Goal: Task Accomplishment & Management: Manage account settings

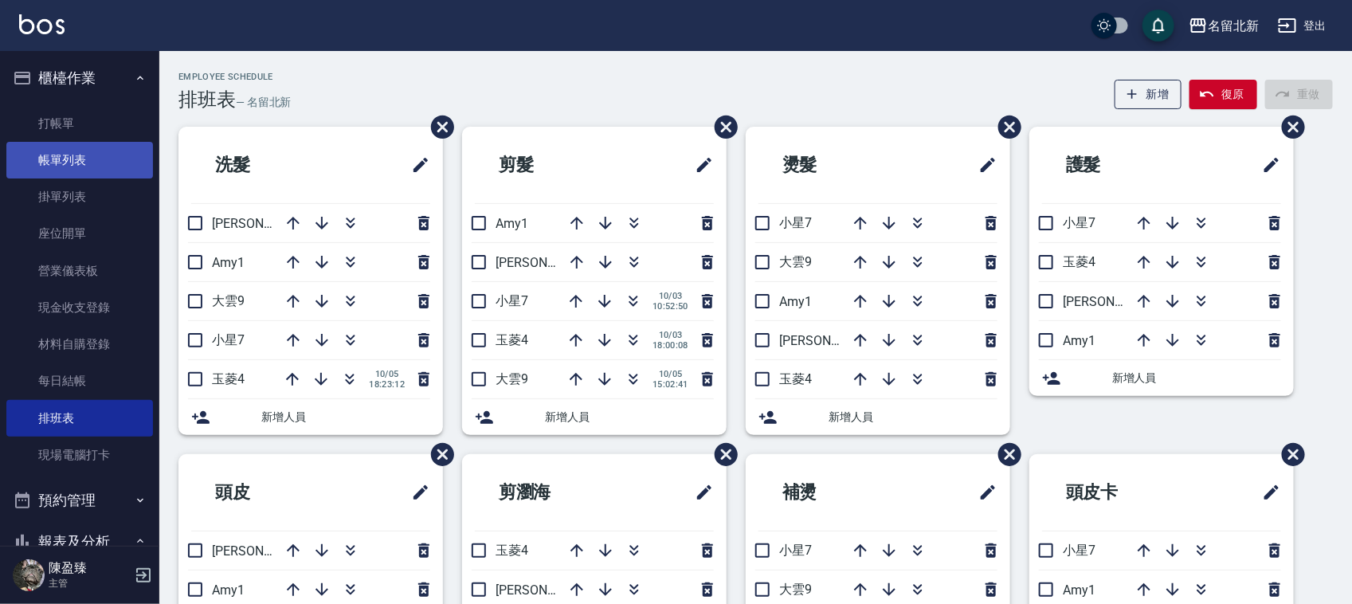
click at [92, 149] on link "帳單列表" at bounding box center [79, 160] width 147 height 37
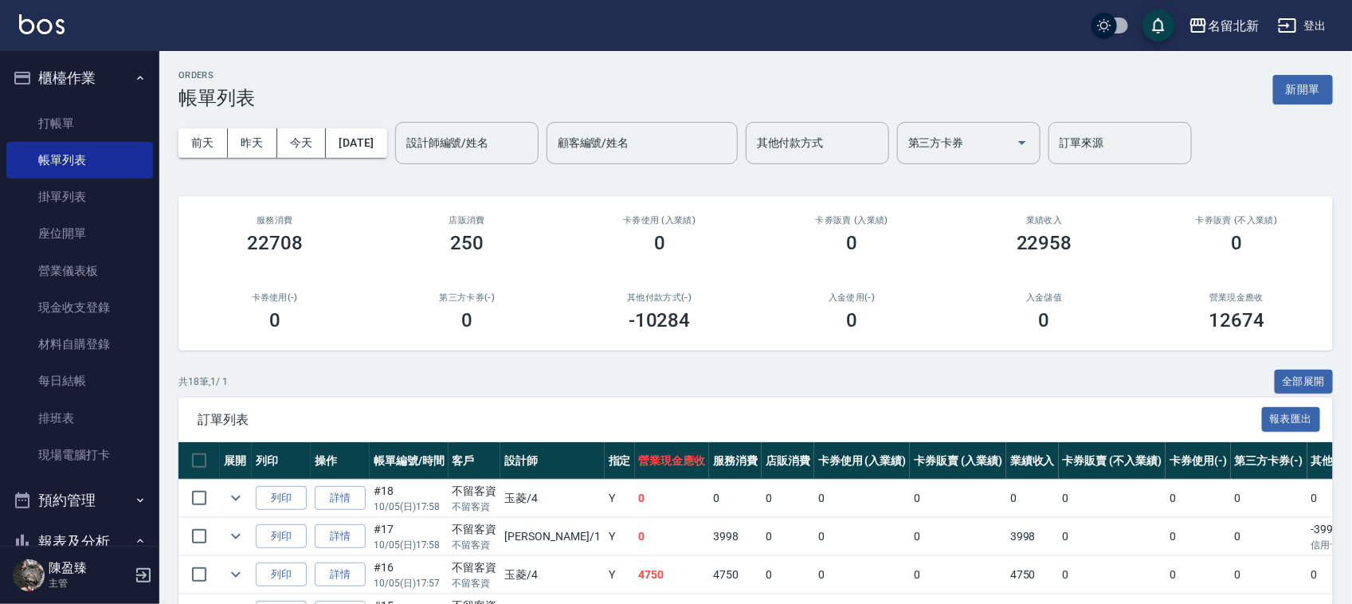
click at [90, 104] on ul "打帳單 帳單列表 掛單列表 座位開單 營業儀表板 現金收支登錄 材料自購登錄 每日結帳 排班表 現場電腦打卡" at bounding box center [79, 290] width 147 height 382
click at [84, 126] on link "打帳單" at bounding box center [79, 123] width 147 height 37
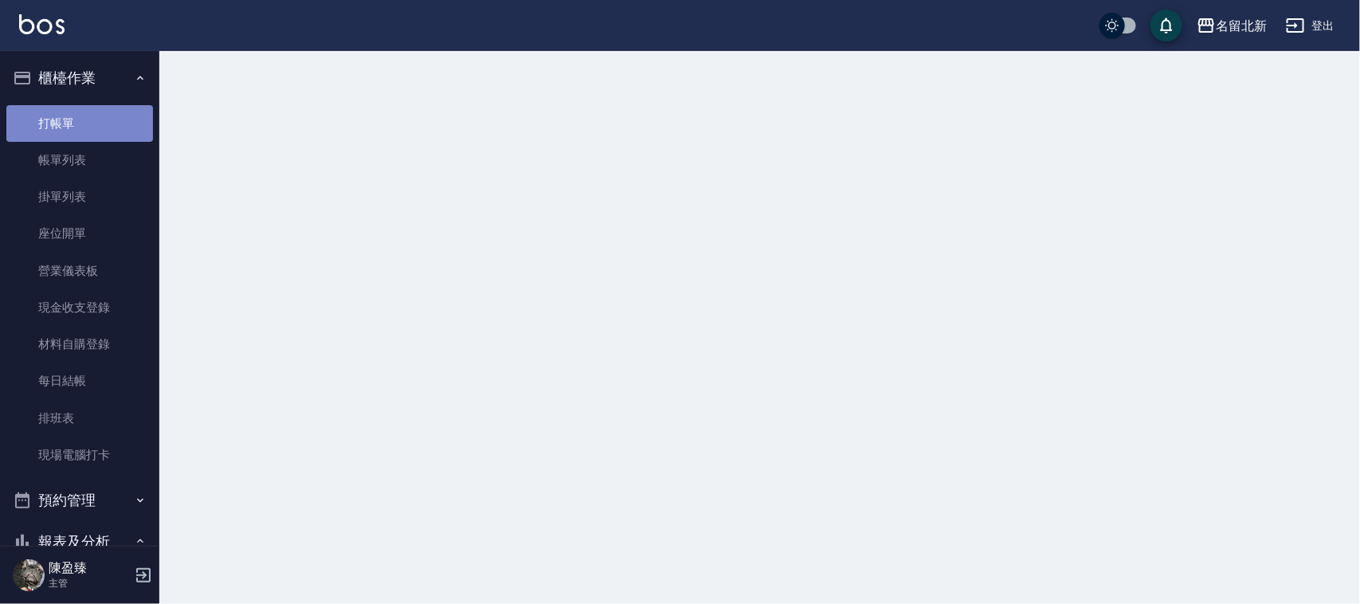
click at [84, 126] on link "打帳單" at bounding box center [79, 123] width 147 height 37
click at [85, 126] on link "打帳單" at bounding box center [79, 123] width 147 height 37
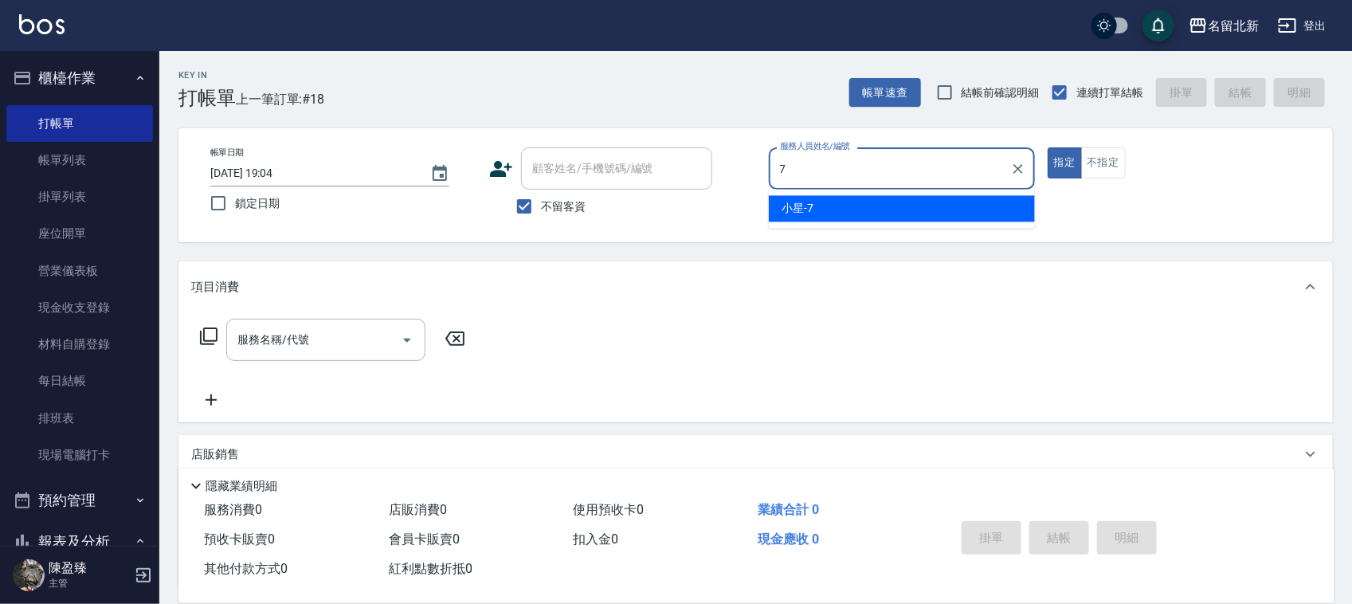
type input "小星-7"
type button "true"
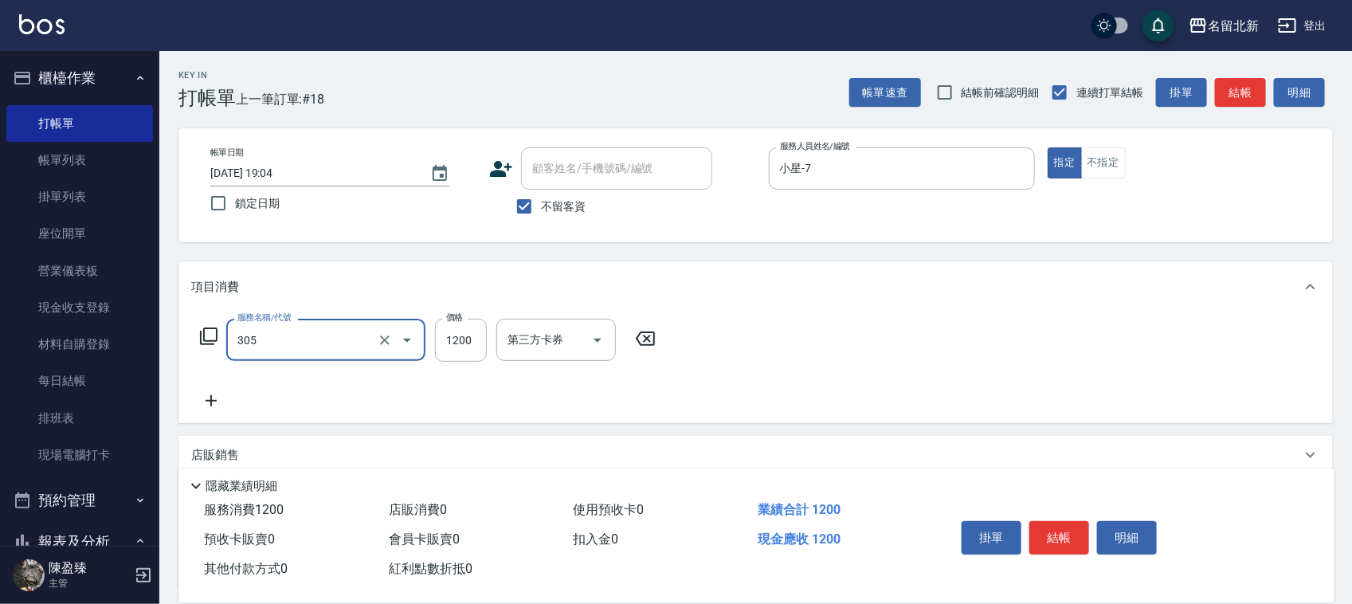
type input "1200元剪髮卡(305)"
type input "1100"
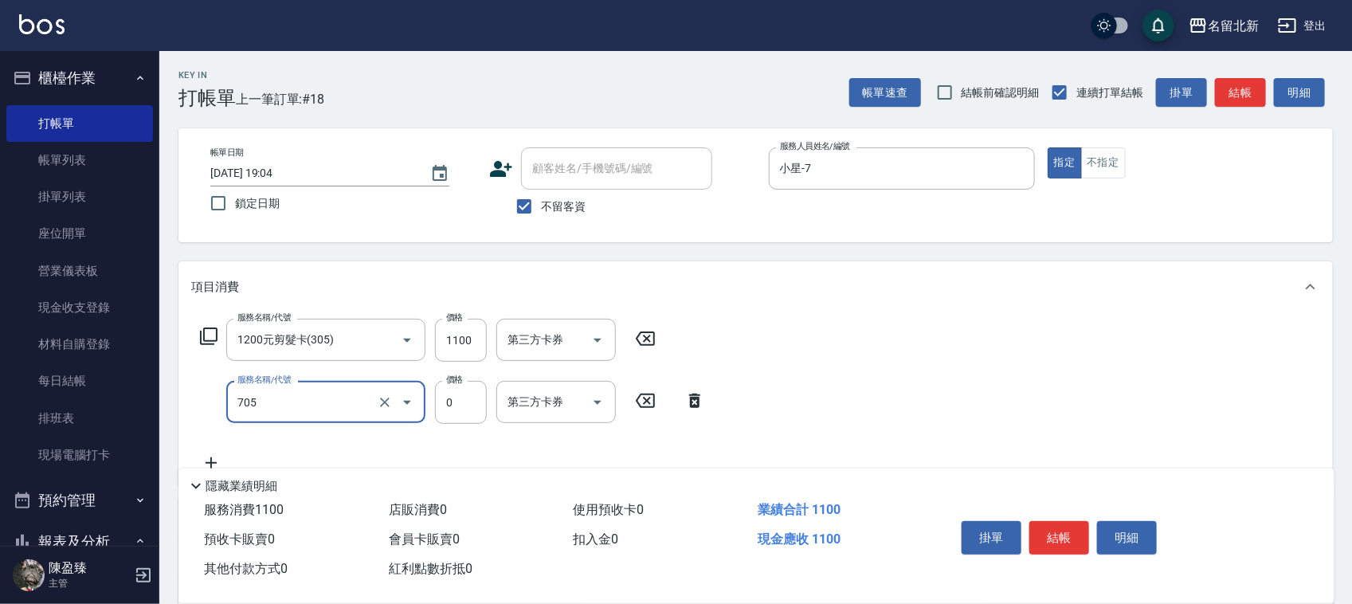
type input "互助50(705)"
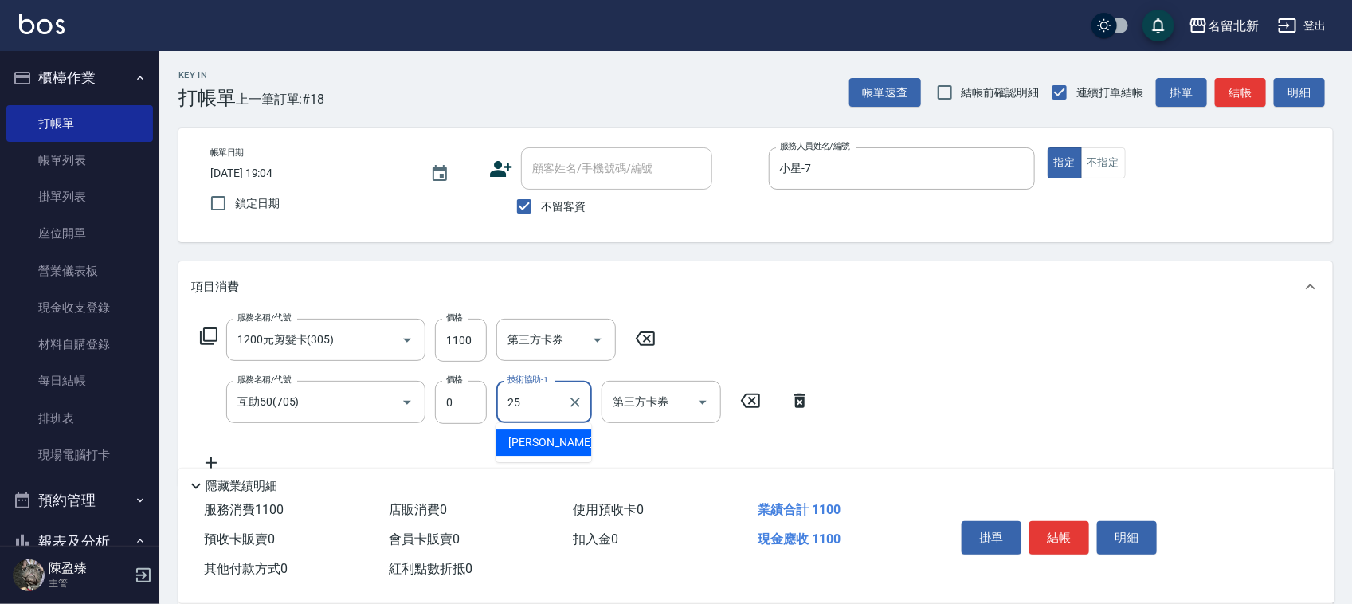
type input "禎禎-25"
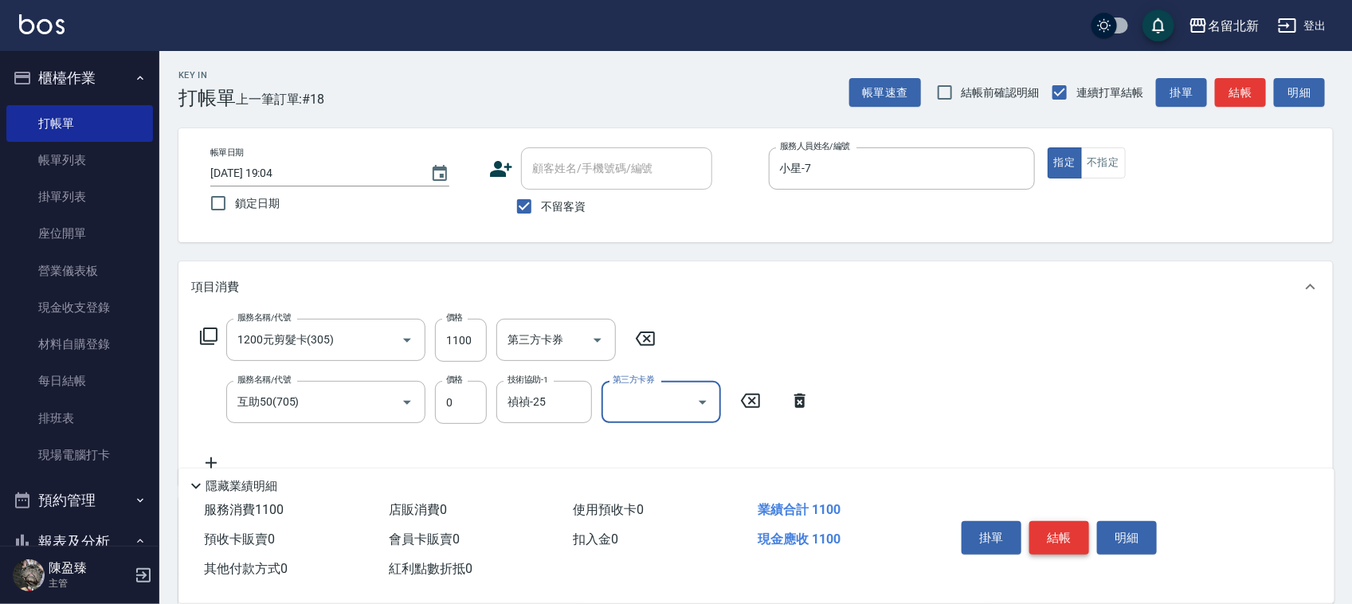
click at [1044, 528] on button "結帳" at bounding box center [1060, 537] width 60 height 33
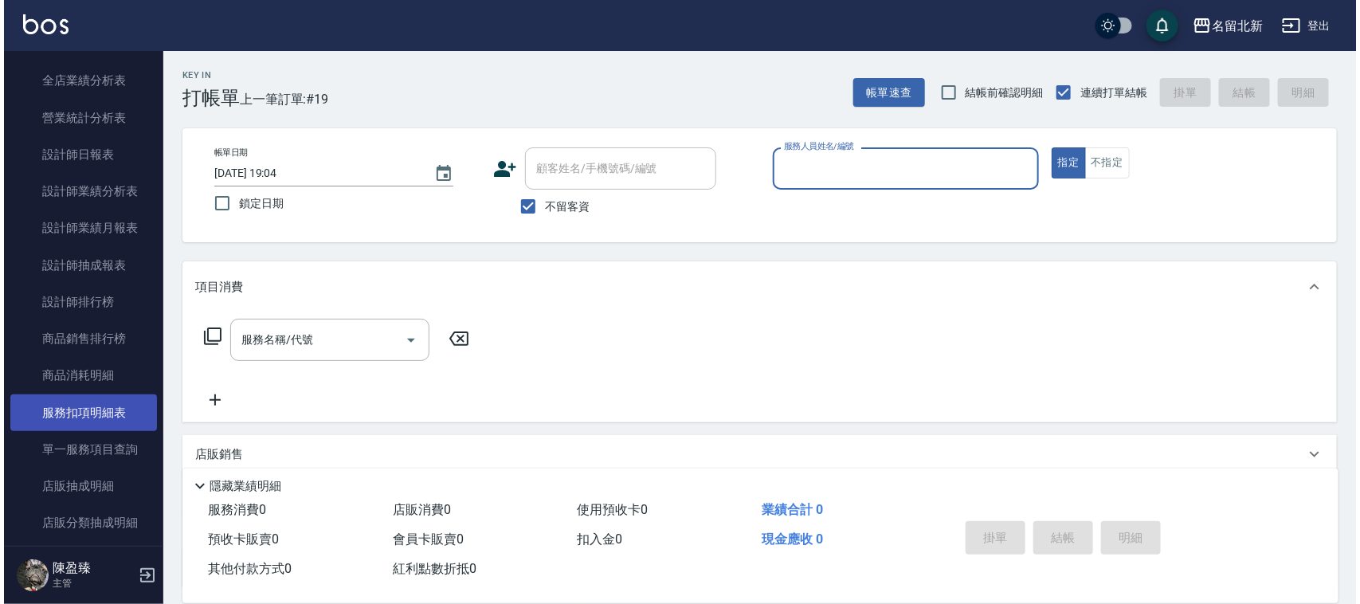
scroll to position [797, 0]
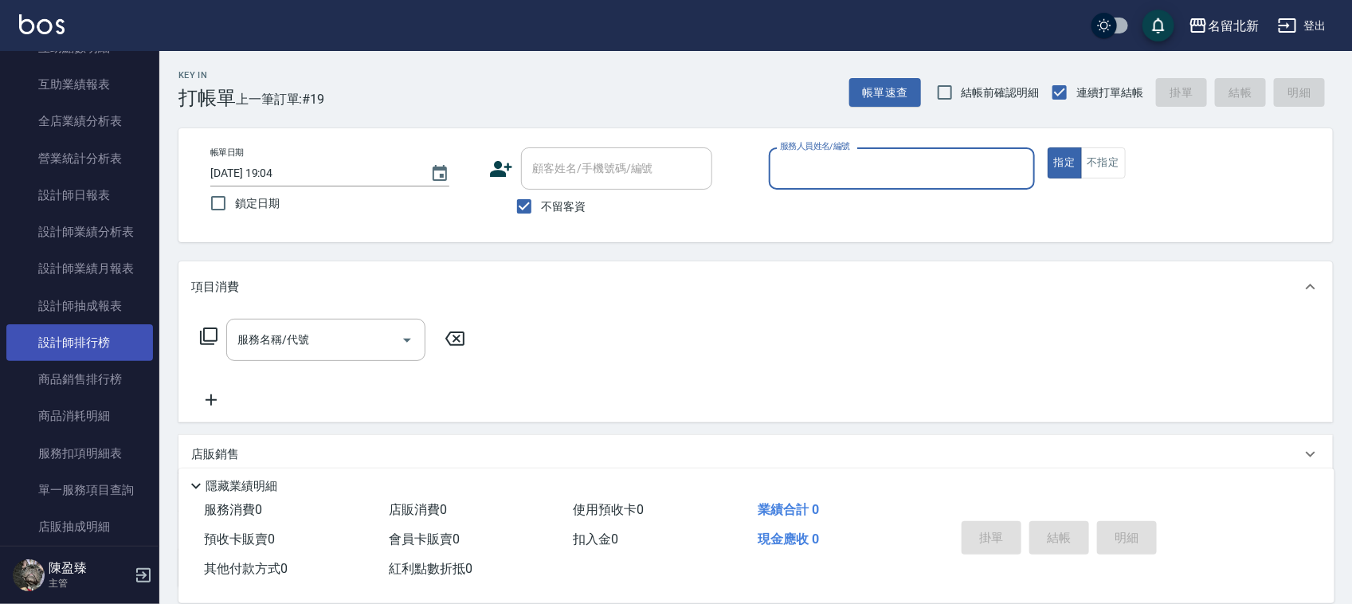
click at [113, 343] on link "設計師排行榜" at bounding box center [79, 342] width 147 height 37
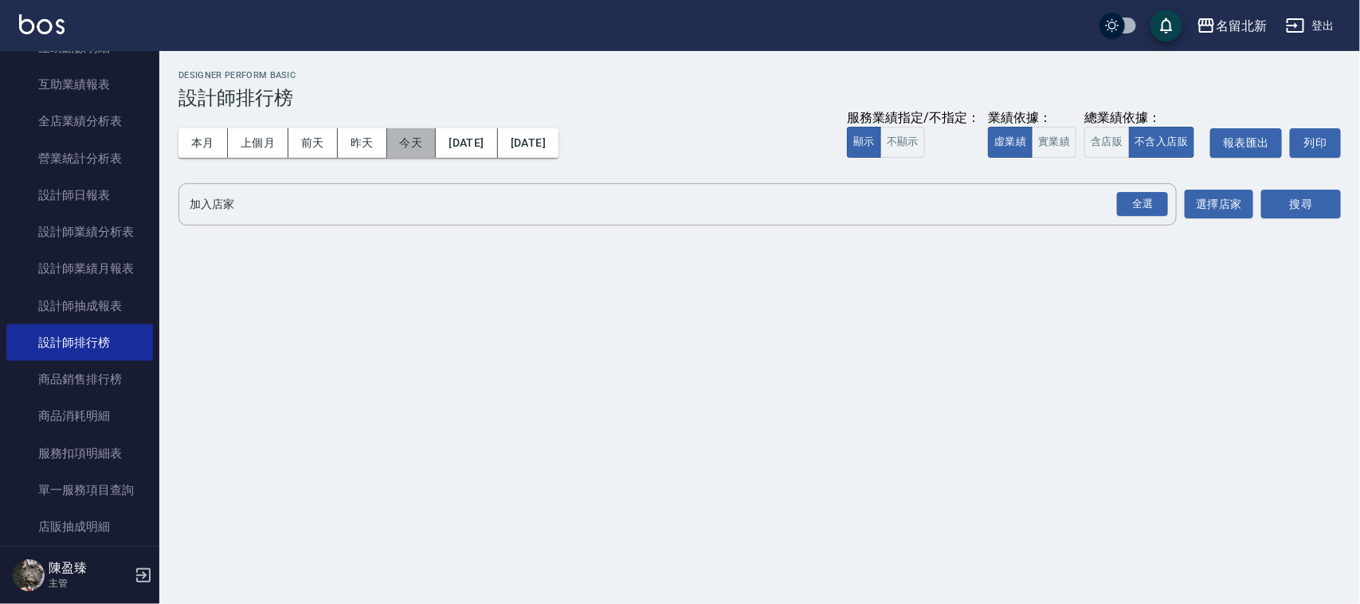
click at [409, 143] on button "今天" at bounding box center [411, 142] width 49 height 29
drag, startPoint x: 1155, startPoint y: 197, endPoint x: 1162, endPoint y: 208, distance: 12.8
click at [1155, 198] on div "全選" at bounding box center [1142, 204] width 51 height 25
click at [1292, 209] on button "搜尋" at bounding box center [1301, 204] width 80 height 29
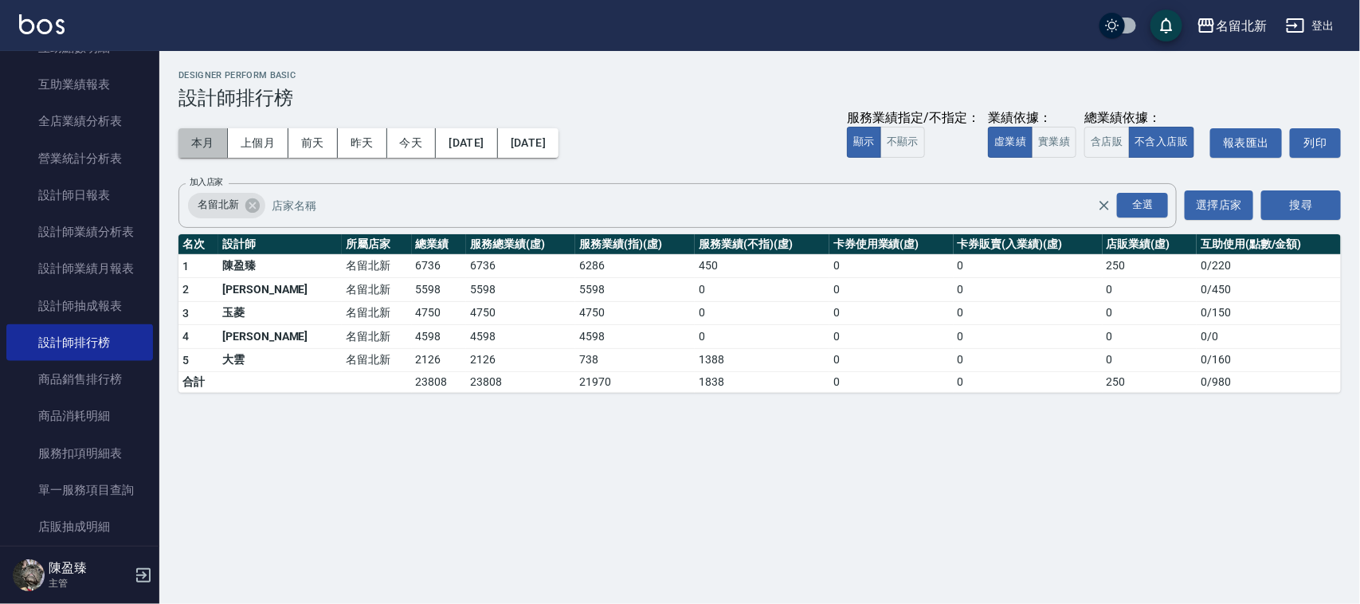
drag, startPoint x: 207, startPoint y: 152, endPoint x: 205, endPoint y: 161, distance: 9.1
click at [206, 160] on div "本月 上個月 [DATE] [DATE] [DATE] [DATE] [DATE] 服務業績指定/不指定： 顯示 不顯示 業績依據： 虛業績 實業績 總業績依…" at bounding box center [759, 143] width 1163 height 68
click at [205, 156] on button "本月" at bounding box center [202, 142] width 49 height 29
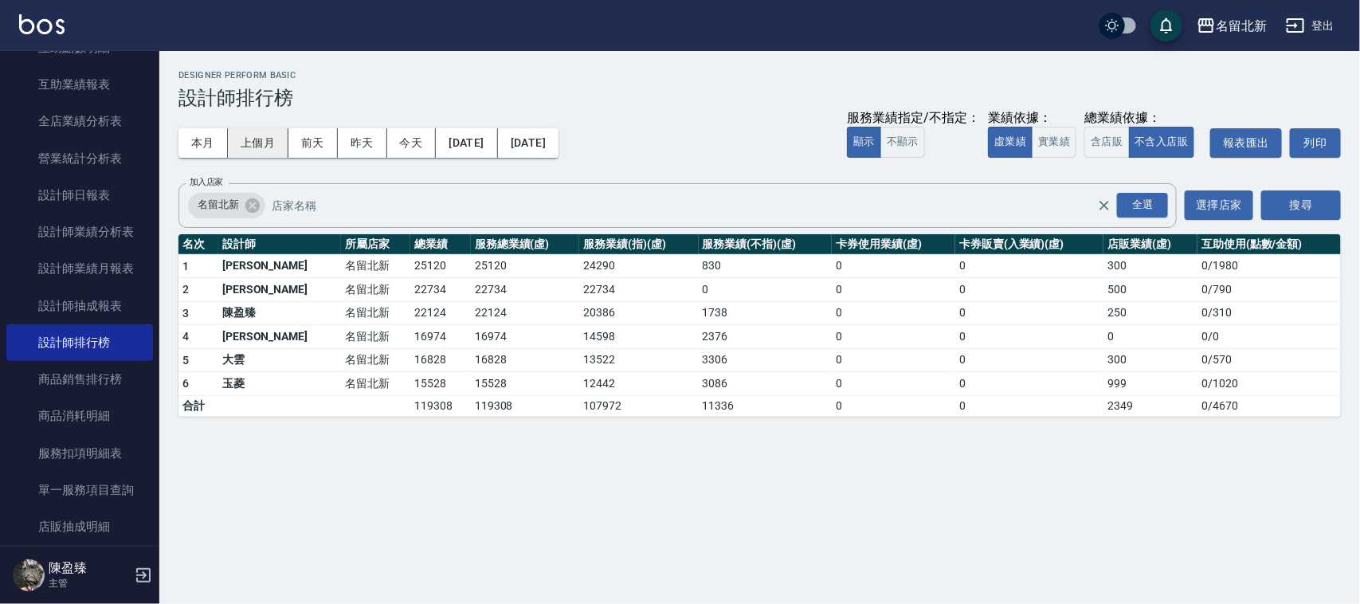
click at [249, 148] on button "上個月" at bounding box center [258, 142] width 61 height 29
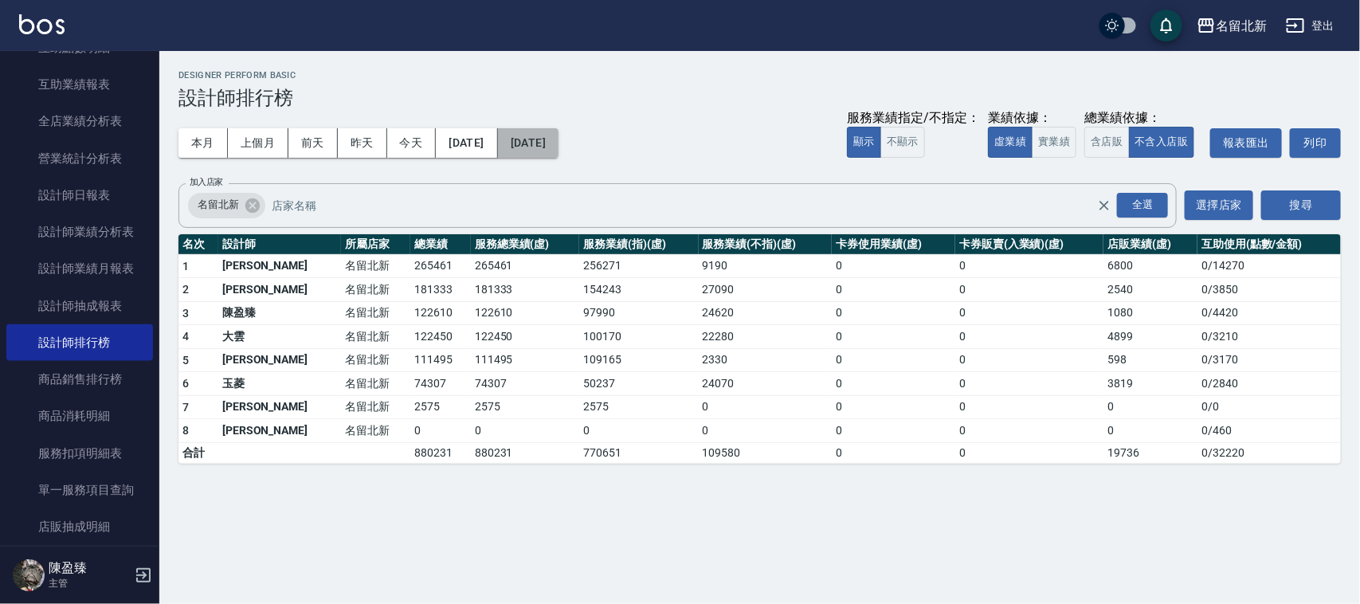
click at [559, 139] on button "[DATE]" at bounding box center [528, 142] width 61 height 29
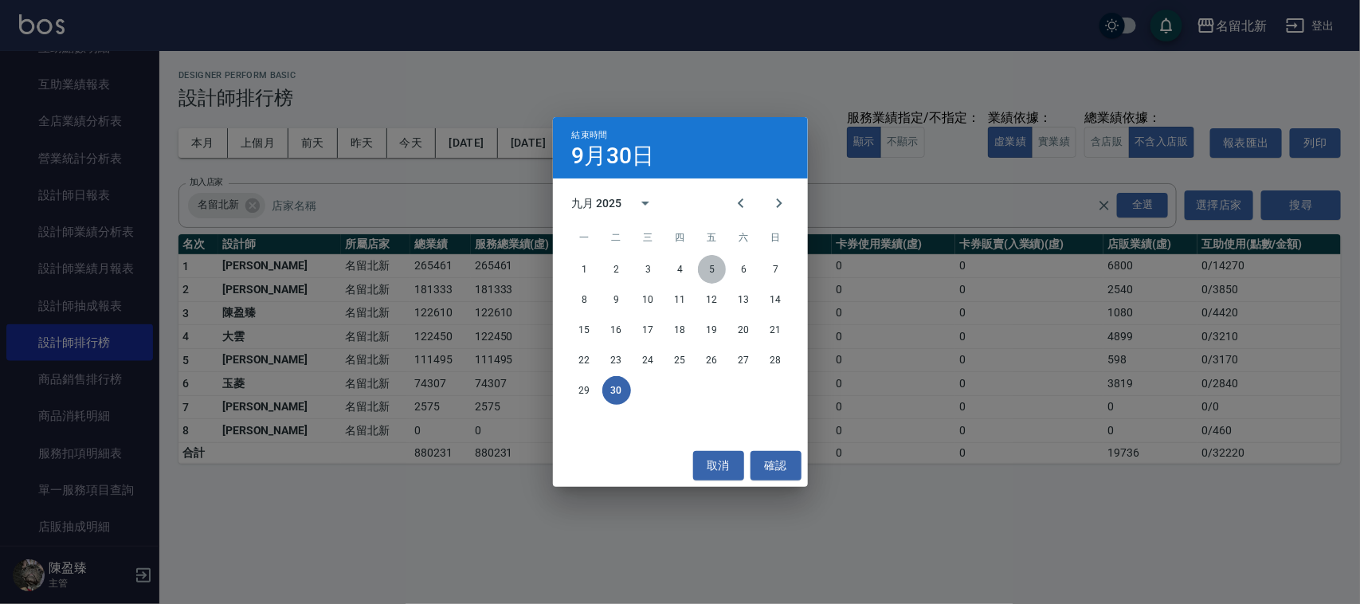
click at [719, 276] on button "5" at bounding box center [712, 269] width 29 height 29
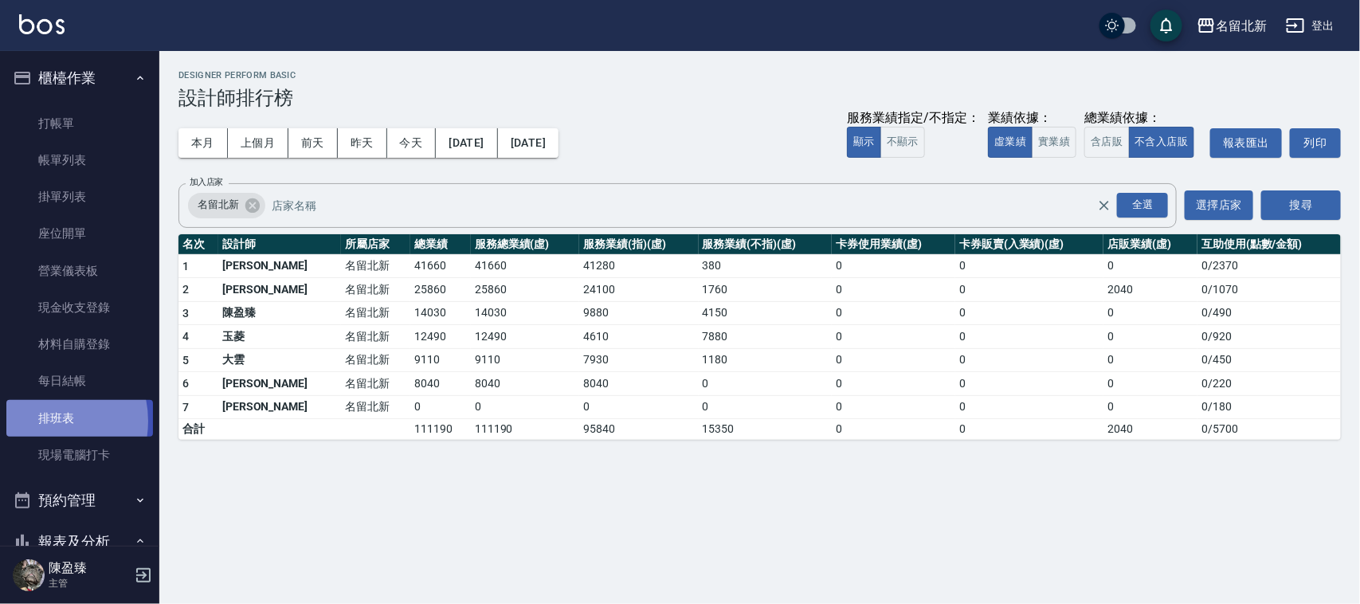
click at [37, 421] on link "排班表" at bounding box center [79, 418] width 147 height 37
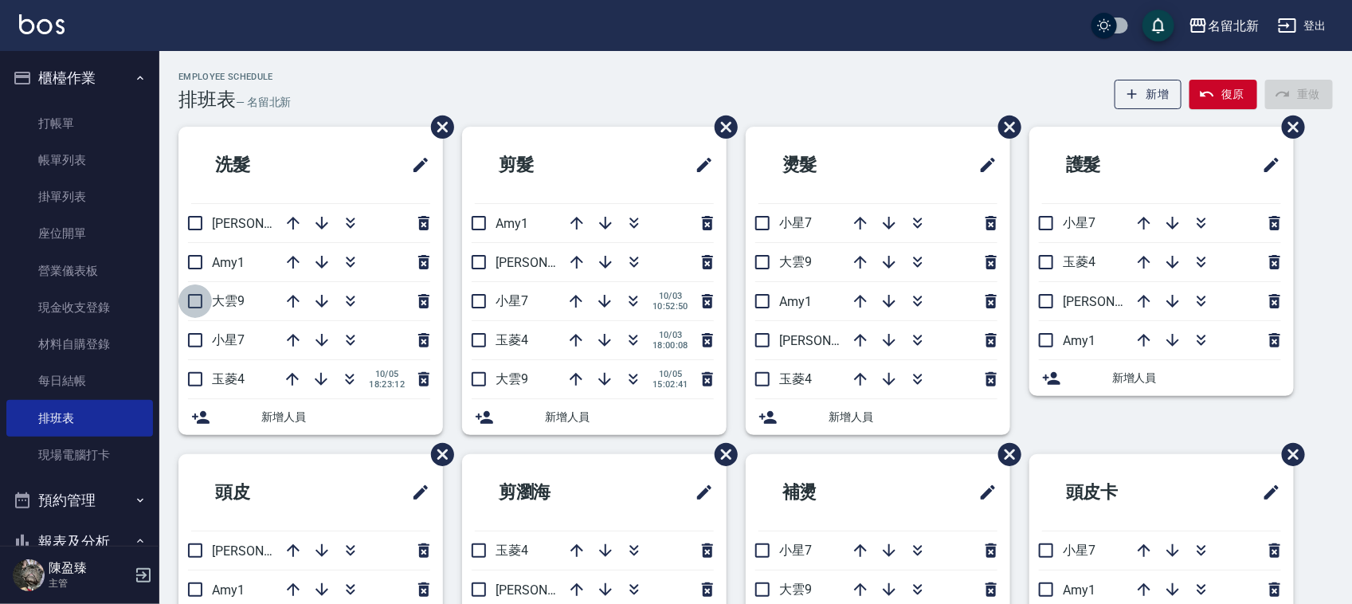
click at [197, 305] on input "checkbox" at bounding box center [194, 300] width 33 height 33
checkbox input "true"
click at [347, 264] on icon "button" at bounding box center [350, 262] width 19 height 19
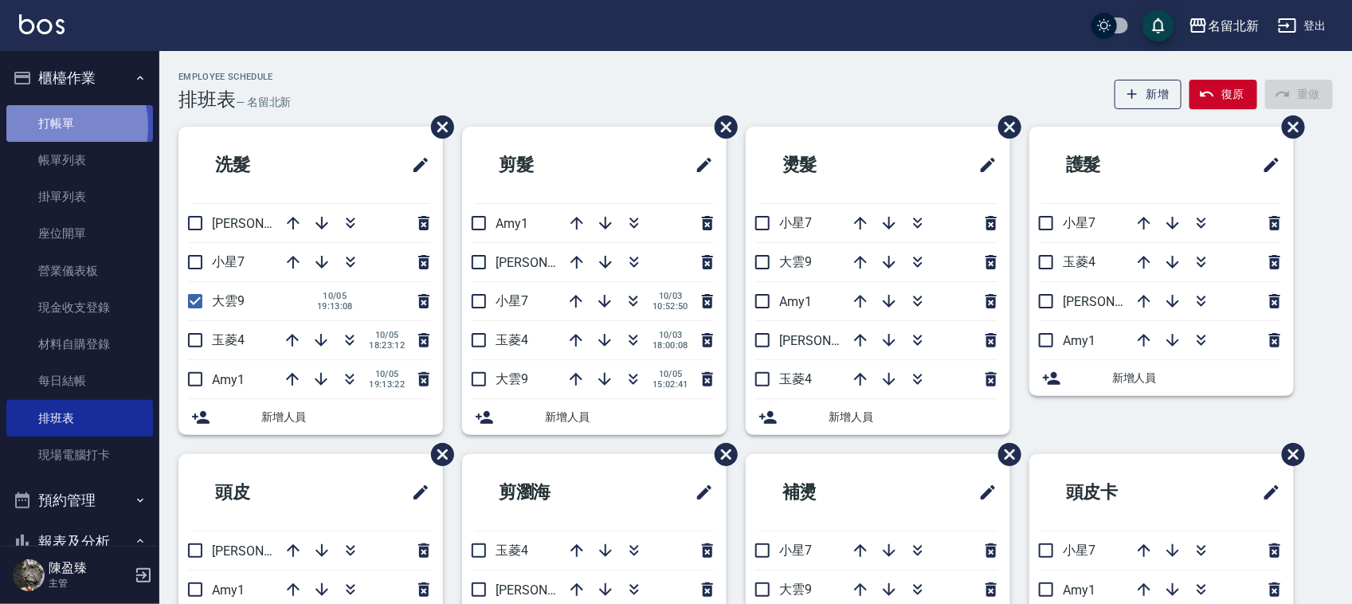
click at [49, 125] on link "打帳單" at bounding box center [79, 123] width 147 height 37
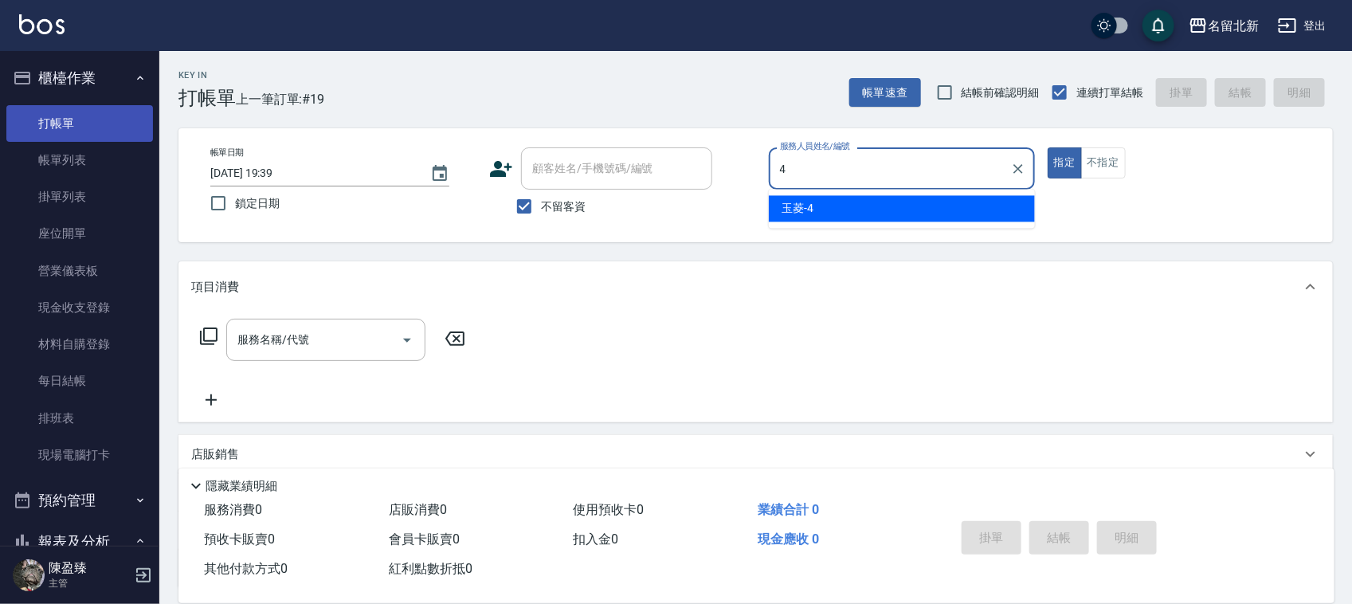
type input "玉菱-4"
type button "true"
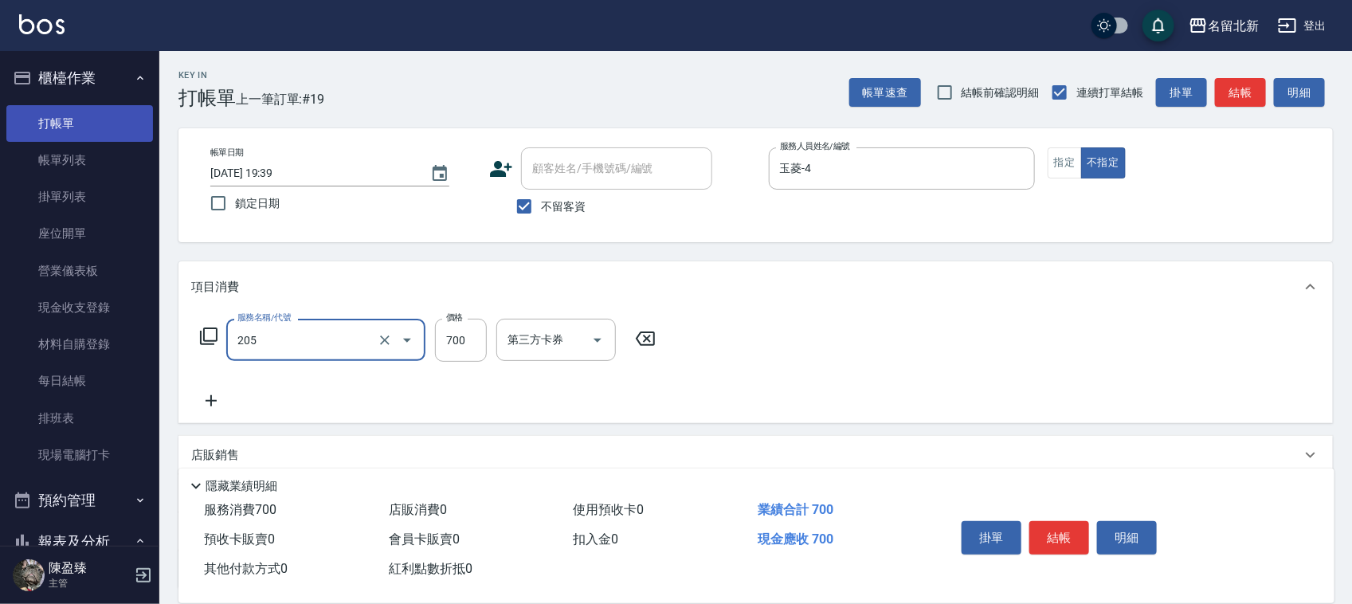
type input "精油+去角質洗(205)"
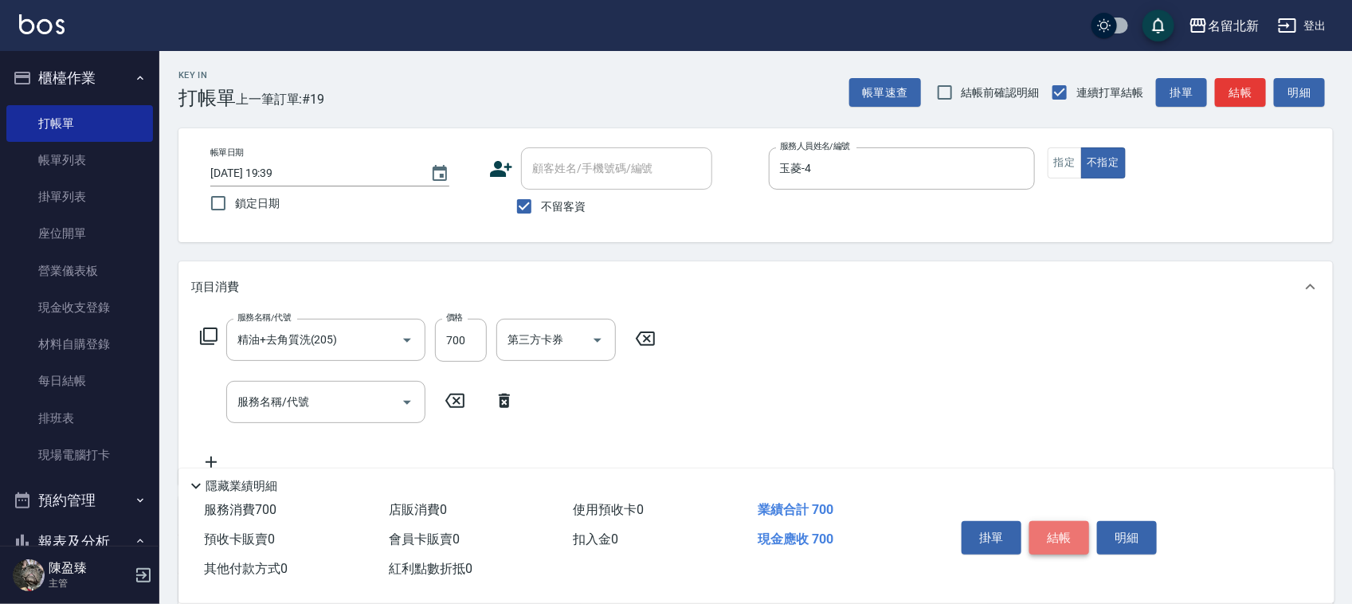
click at [1056, 534] on button "結帳" at bounding box center [1060, 537] width 60 height 33
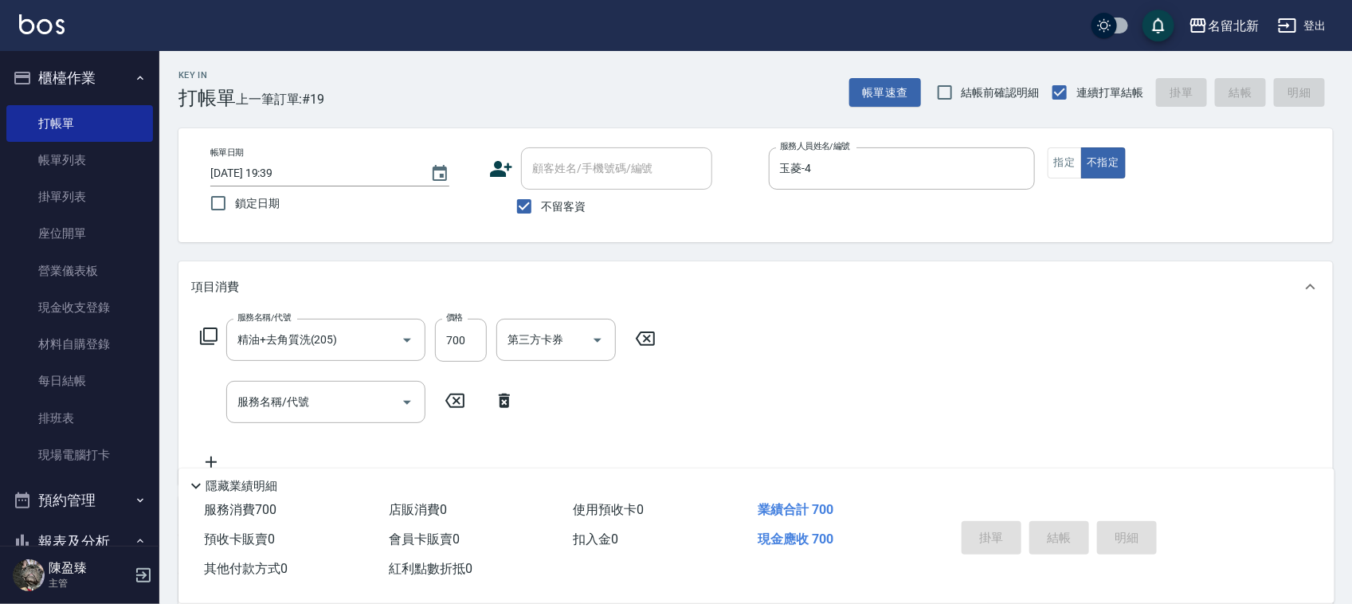
type input "[DATE] 19:40"
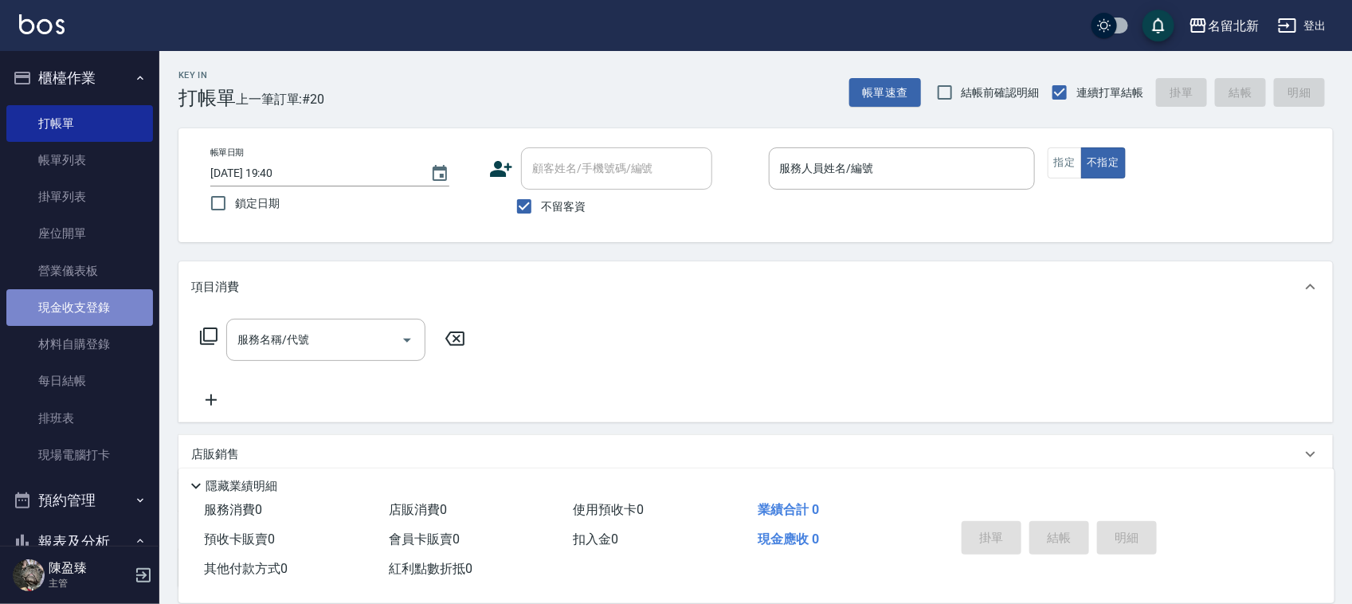
click at [113, 308] on link "現金收支登錄" at bounding box center [79, 307] width 147 height 37
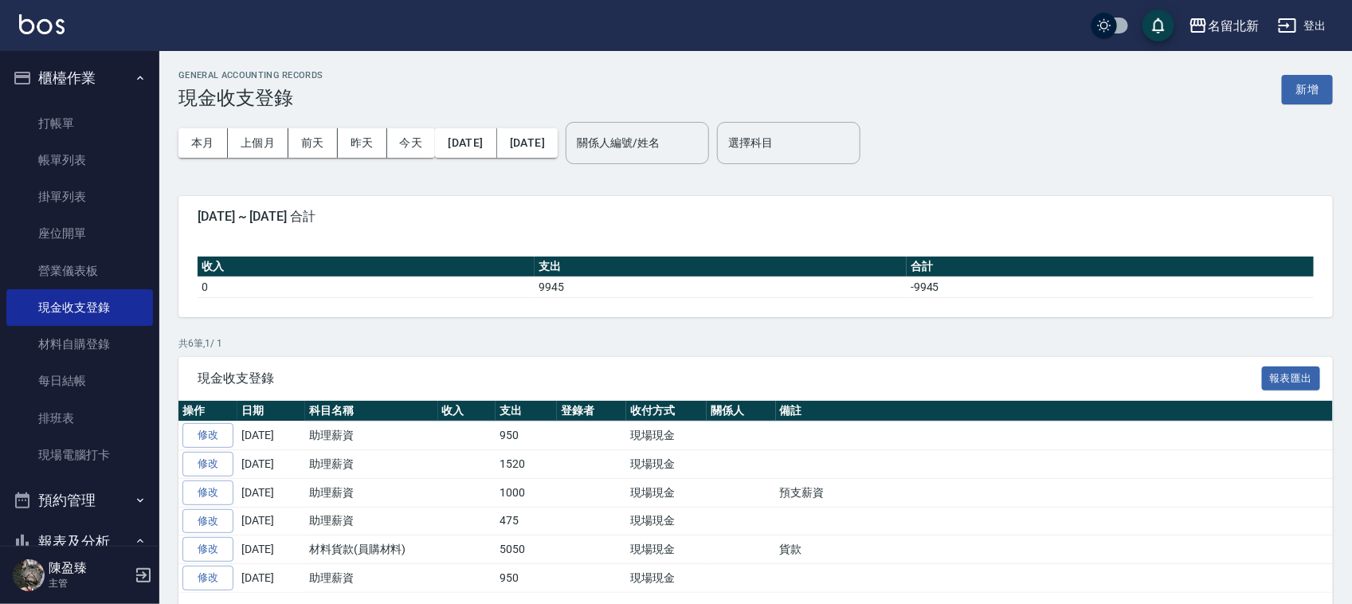
click at [1280, 88] on div "GENERAL ACCOUNTING RECORDS 現金收支登錄 新增" at bounding box center [755, 89] width 1155 height 39
click at [1292, 92] on button "新增" at bounding box center [1307, 89] width 51 height 29
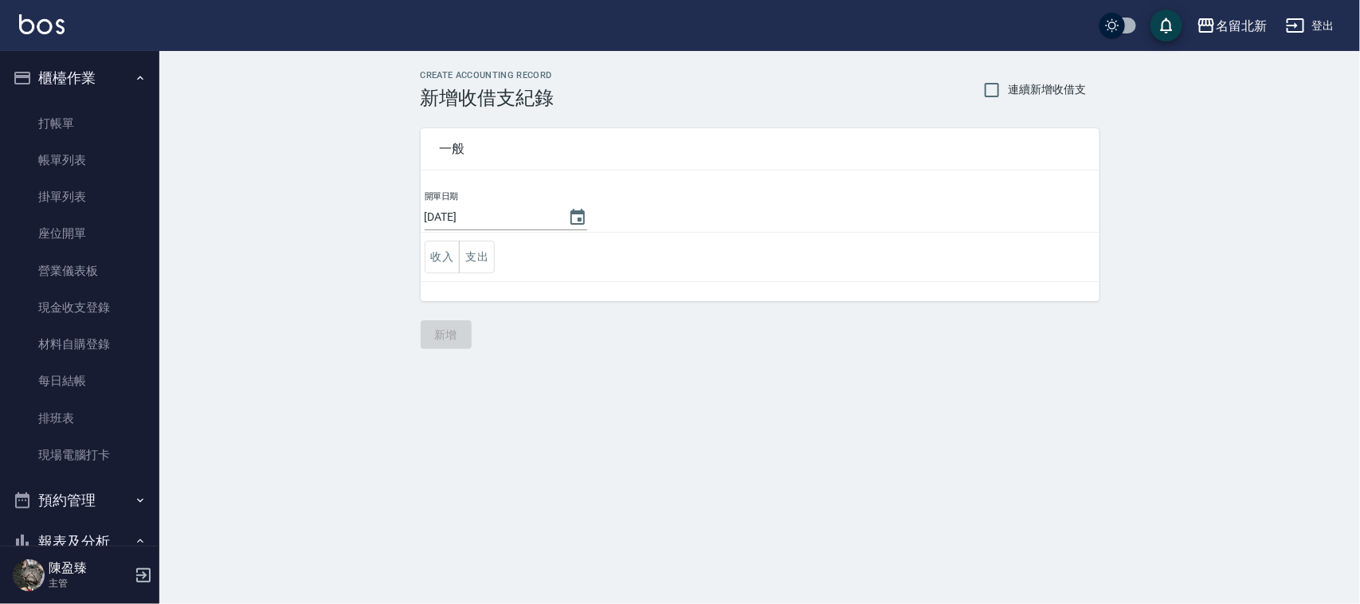
click at [492, 276] on td "收入 支出" at bounding box center [760, 257] width 679 height 49
click at [494, 265] on button "支出" at bounding box center [477, 257] width 36 height 33
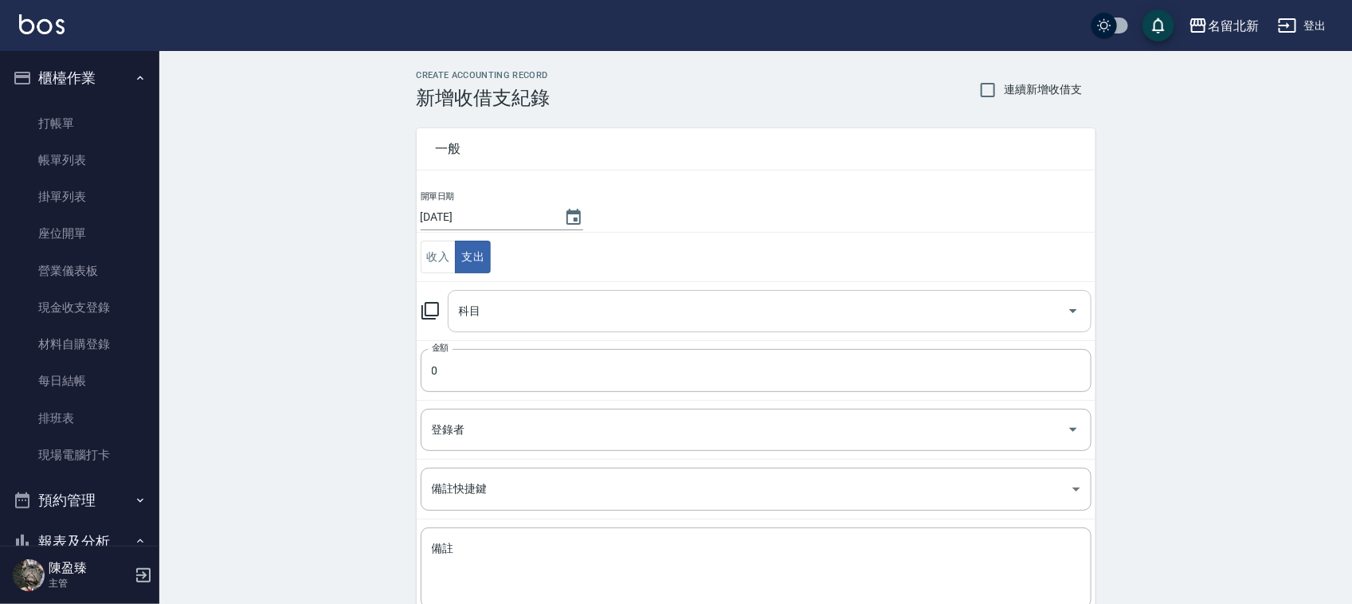
click at [516, 292] on div "科目" at bounding box center [770, 311] width 644 height 42
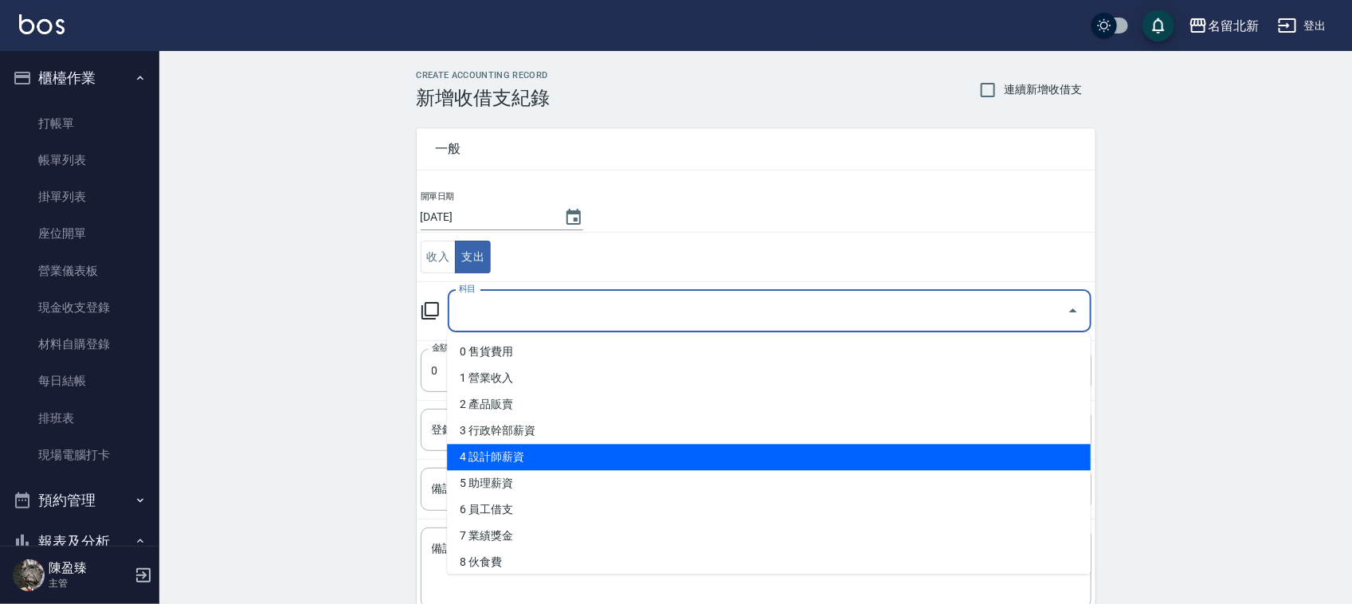
drag, startPoint x: 500, startPoint y: 468, endPoint x: 510, endPoint y: 476, distance: 13.1
click at [510, 476] on ul "0 售貨費用 1 營業收入 2 產品販賣 3 行政幹部薪資 4 設計師薪資 5 助理薪資 6 員工借支 7 業績獎金 8 伙食費 9 勞健保勞退費 10 房屋…" at bounding box center [769, 453] width 644 height 241
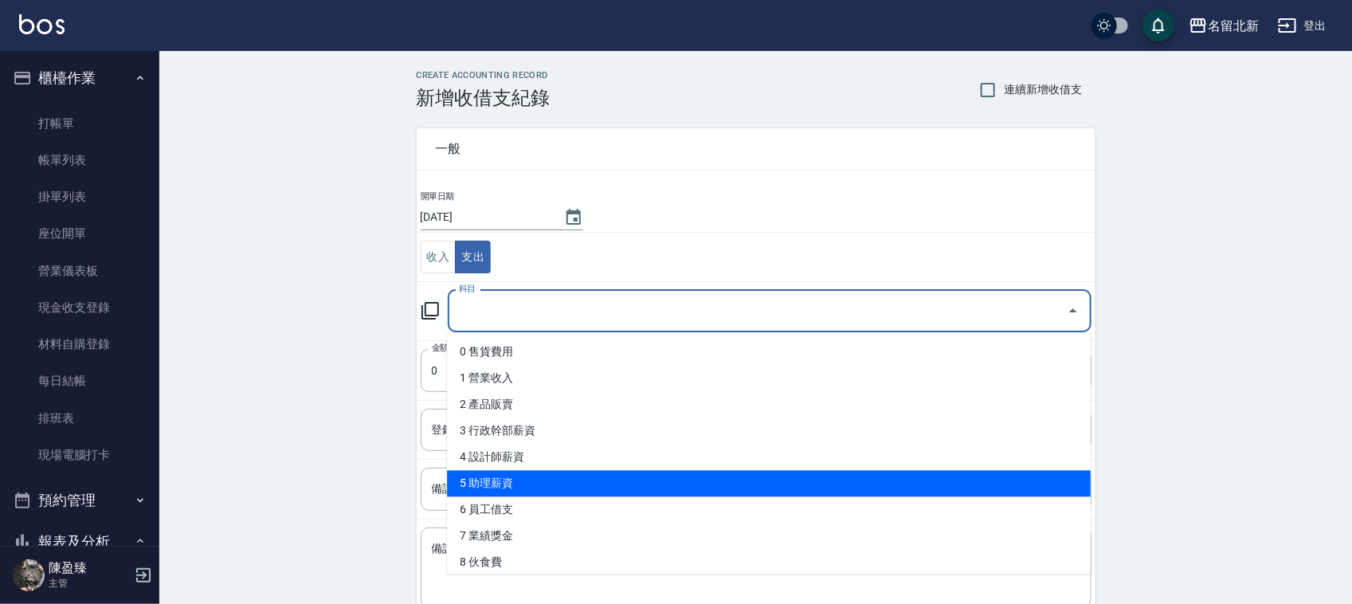
click at [508, 477] on li "5 助理薪資" at bounding box center [769, 484] width 644 height 26
type input "5 助理薪資"
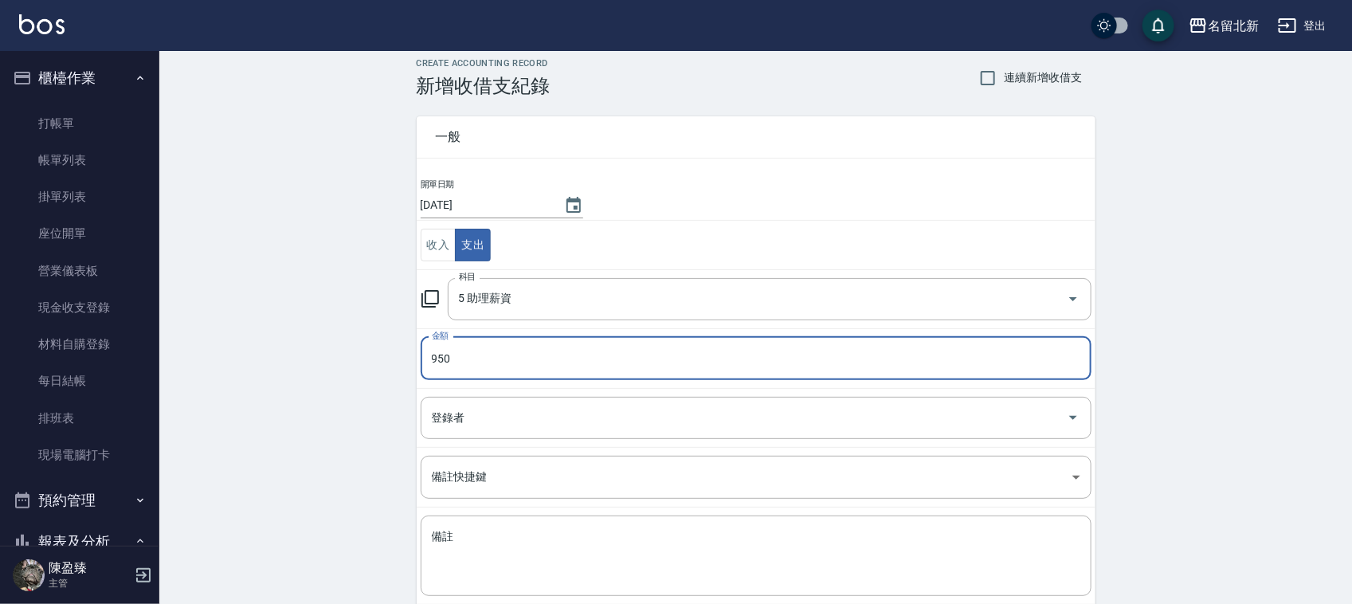
scroll to position [100, 0]
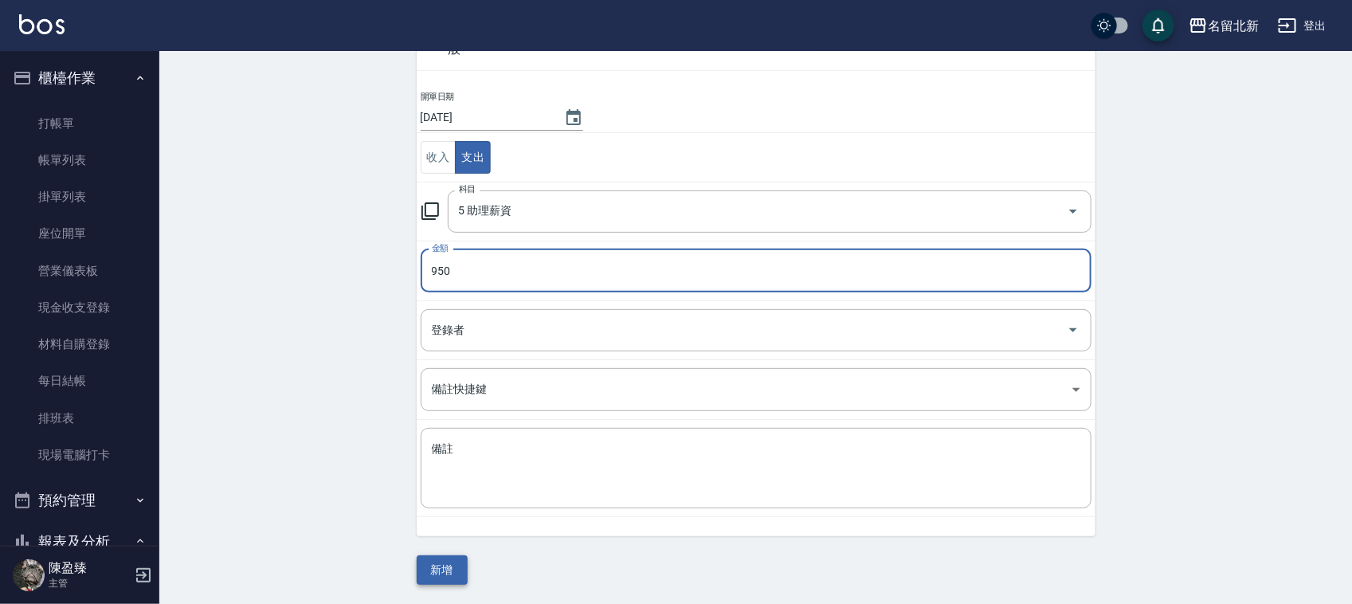
type input "950"
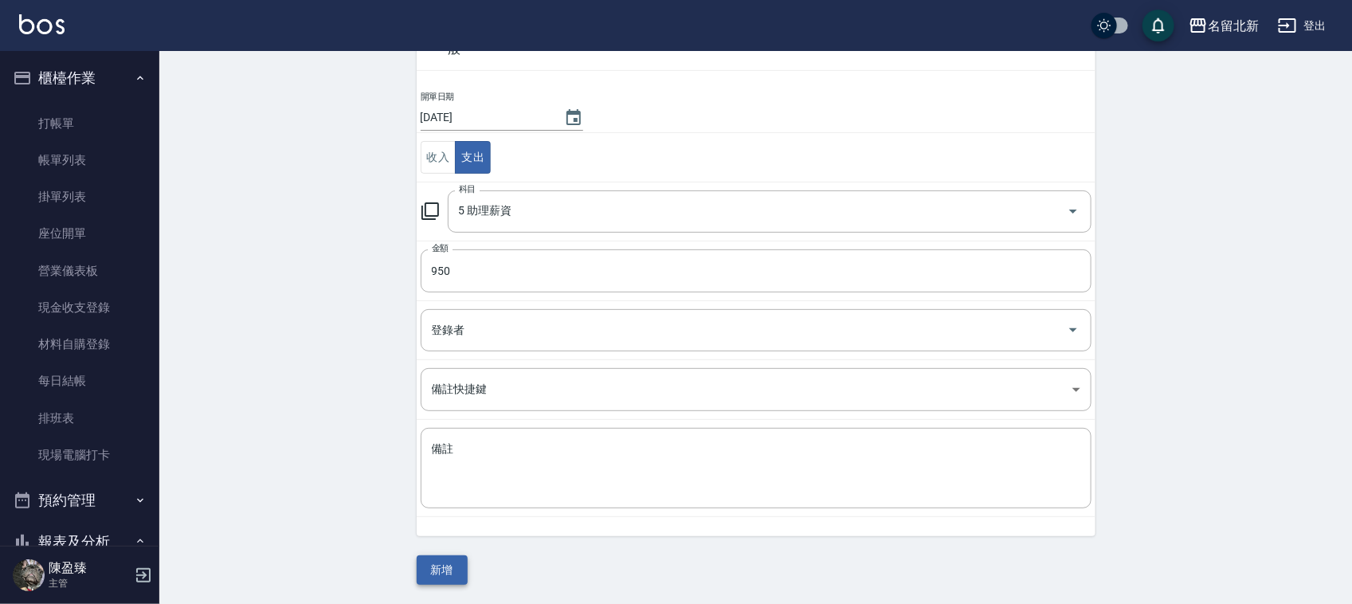
drag, startPoint x: 419, startPoint y: 572, endPoint x: 433, endPoint y: 575, distance: 13.9
click at [432, 575] on div "CREATE ACCOUNTING RECORD 新增收借支紀錄 連續新增收借支 一般 開單日期 [DATE] 收入 支出 科目 5 助理薪資 科目 金額 9…" at bounding box center [756, 278] width 717 height 614
click at [434, 575] on button "新增" at bounding box center [442, 569] width 51 height 29
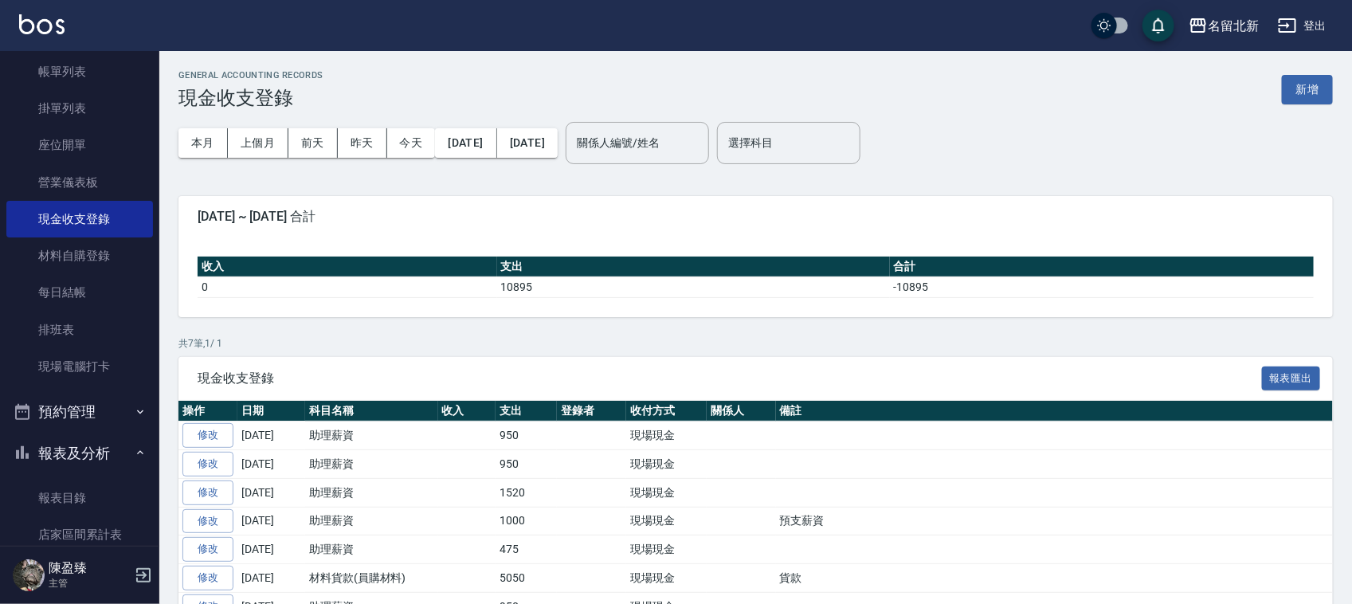
scroll to position [299, 0]
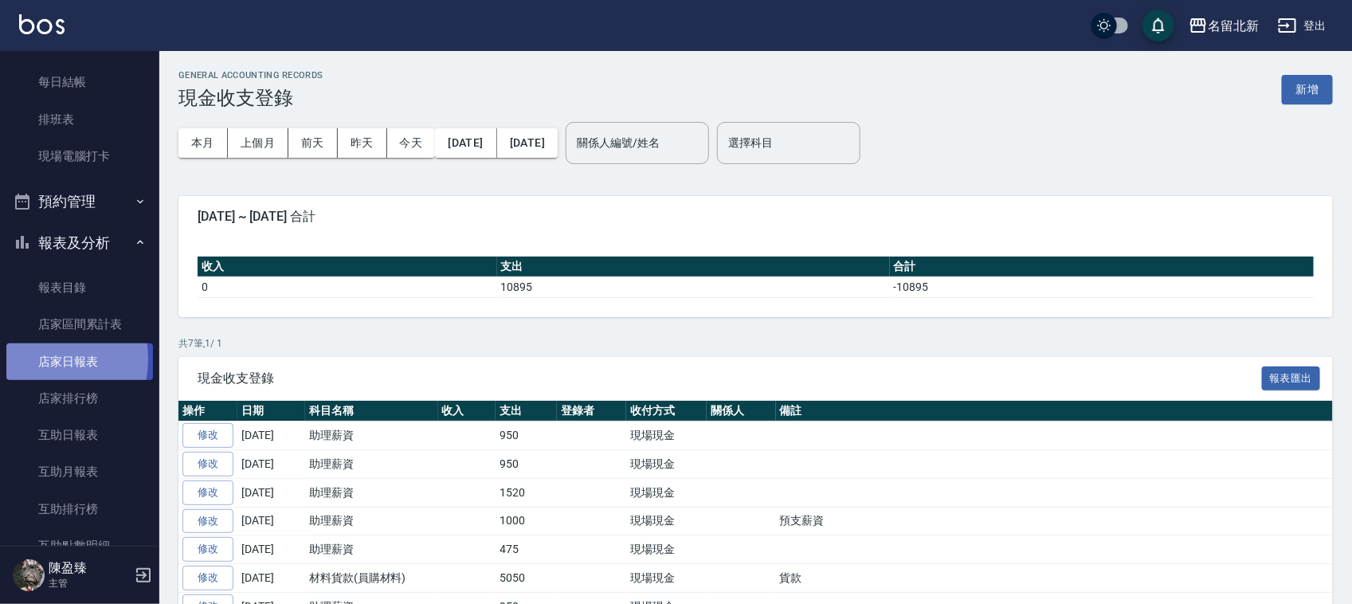
click at [33, 359] on link "店家日報表" at bounding box center [79, 361] width 147 height 37
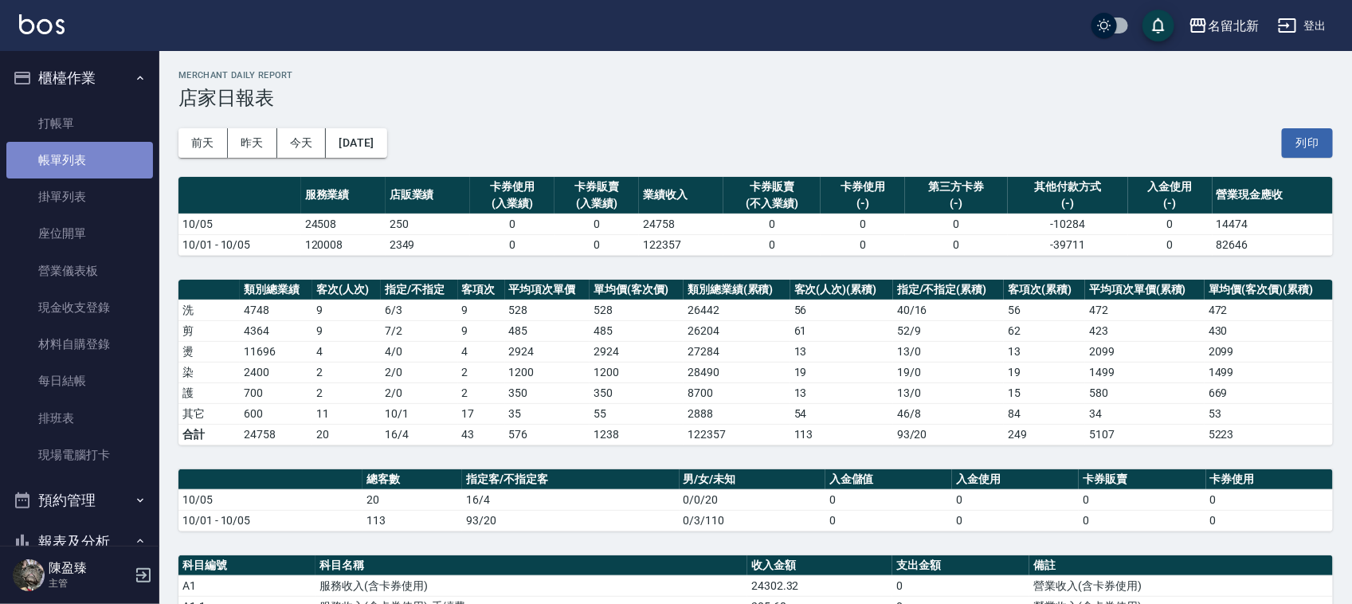
click at [93, 152] on link "帳單列表" at bounding box center [79, 160] width 147 height 37
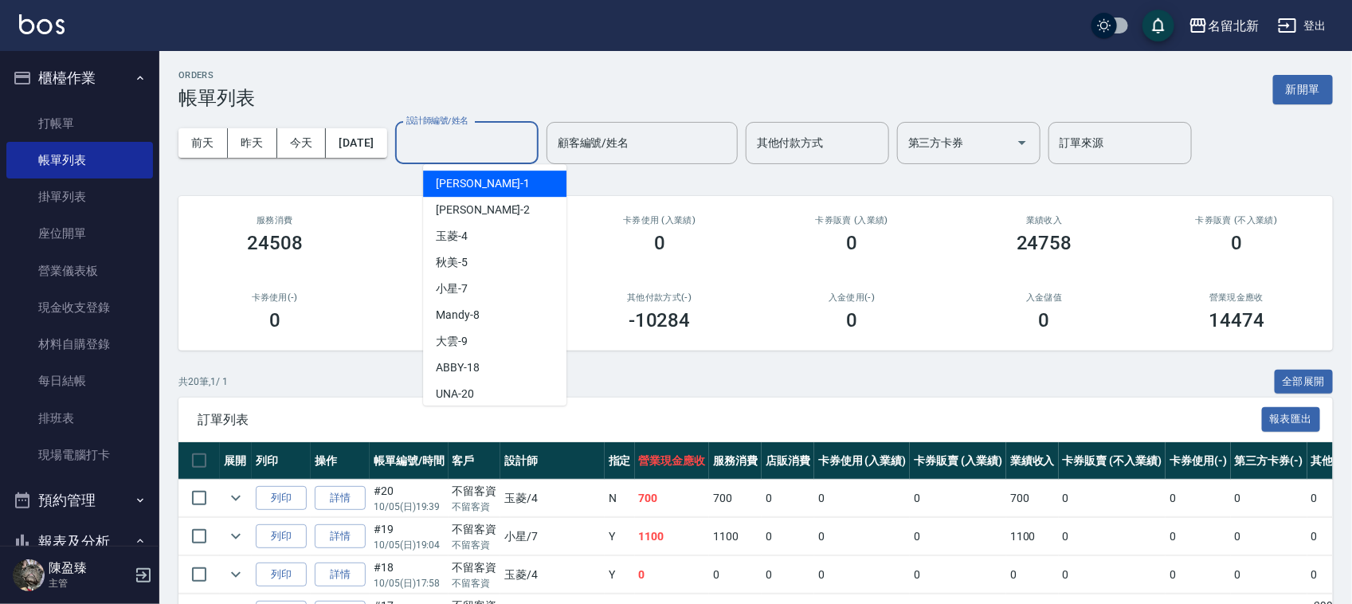
drag, startPoint x: 430, startPoint y: 138, endPoint x: 436, endPoint y: 157, distance: 19.9
click at [430, 138] on input "設計師編號/姓名" at bounding box center [466, 143] width 129 height 28
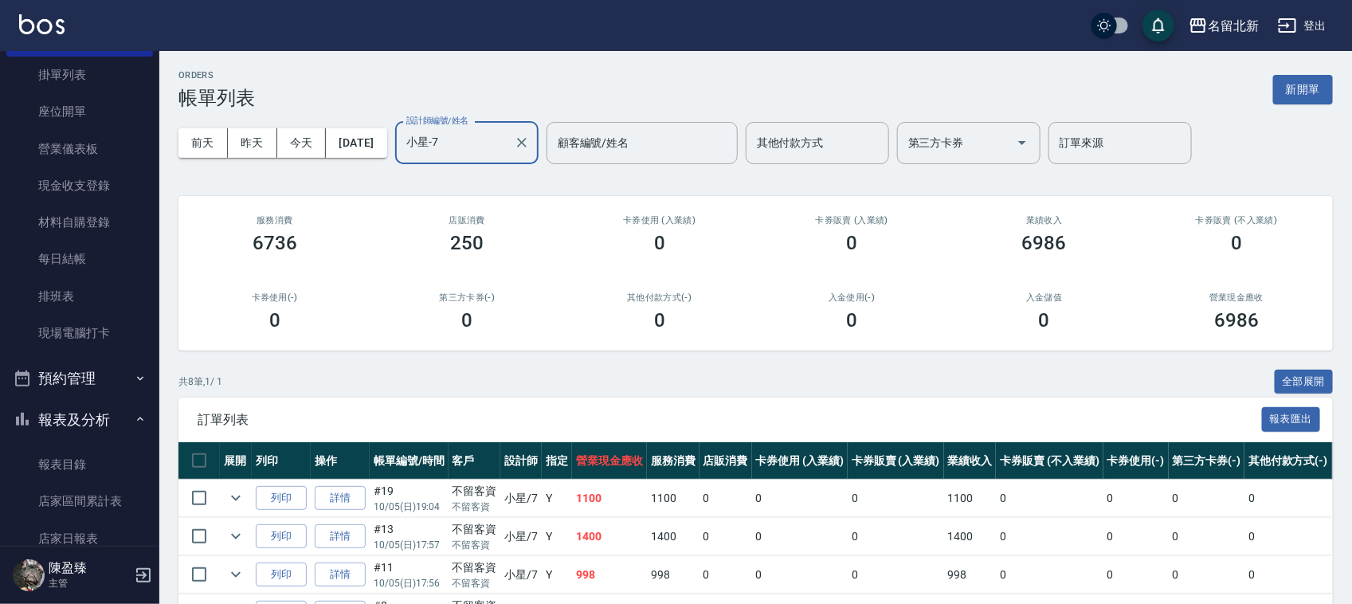
scroll to position [299, 0]
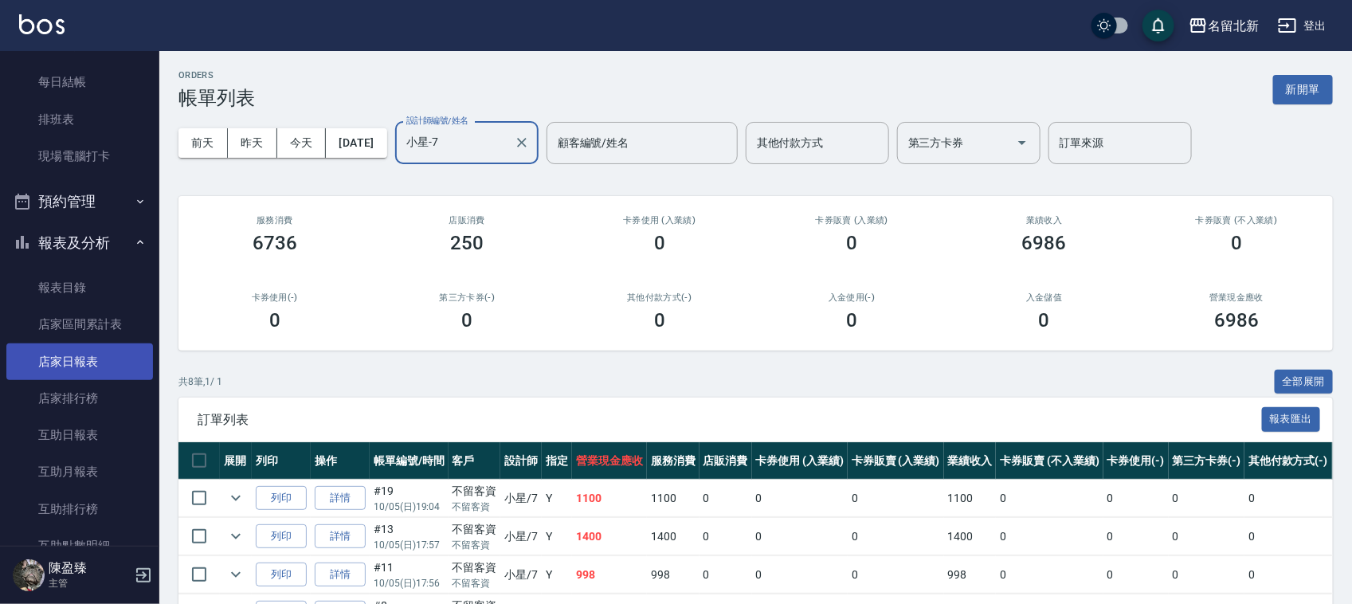
type input "小星-7"
click at [76, 352] on link "店家日報表" at bounding box center [79, 361] width 147 height 37
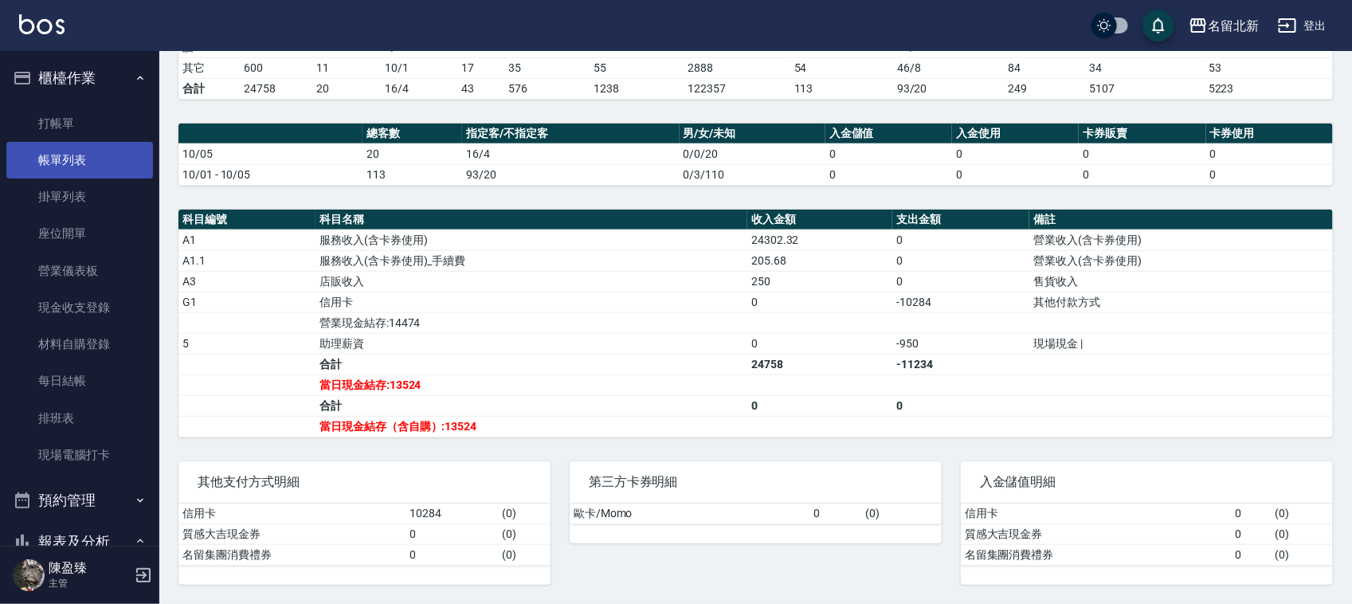
click at [80, 160] on link "帳單列表" at bounding box center [79, 160] width 147 height 37
click at [77, 162] on link "帳單列表" at bounding box center [79, 160] width 147 height 37
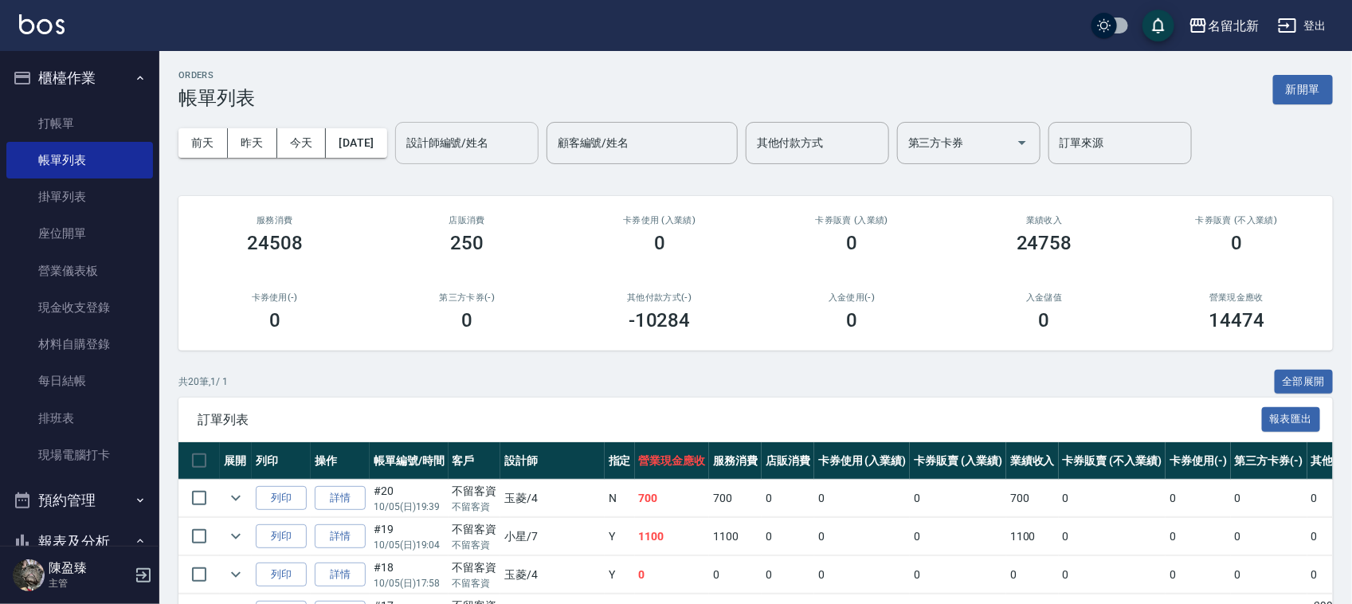
click at [531, 131] on input "設計師編號/姓名" at bounding box center [466, 143] width 129 height 28
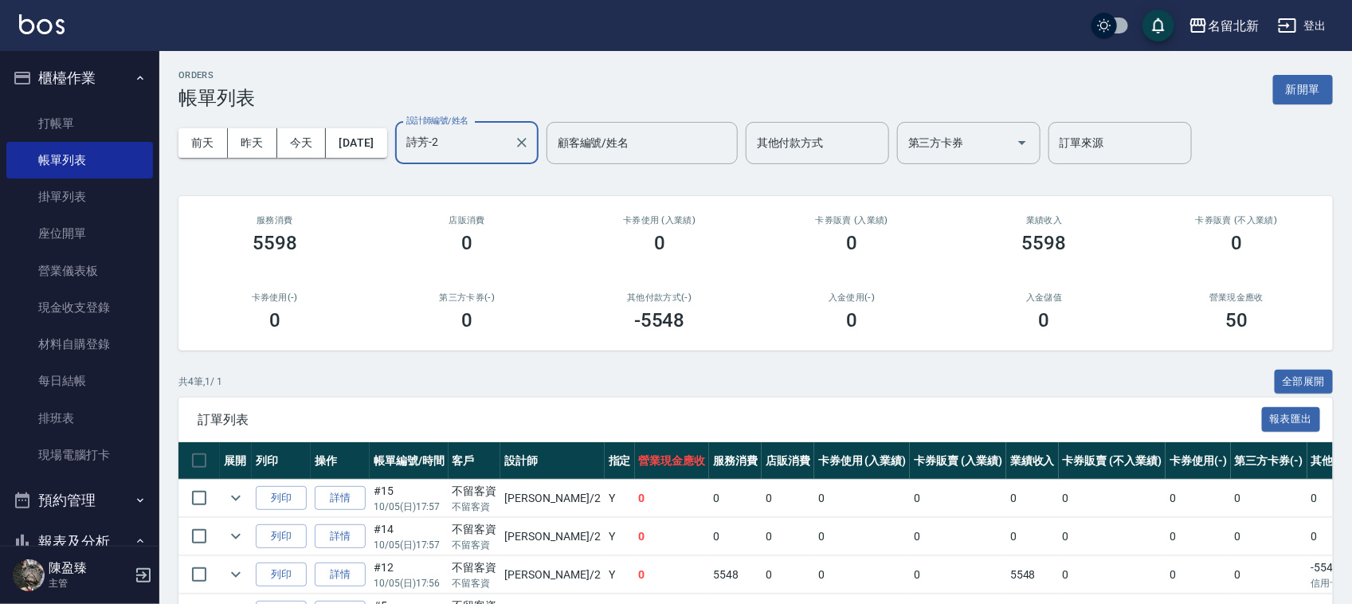
type input "詩芳-2"
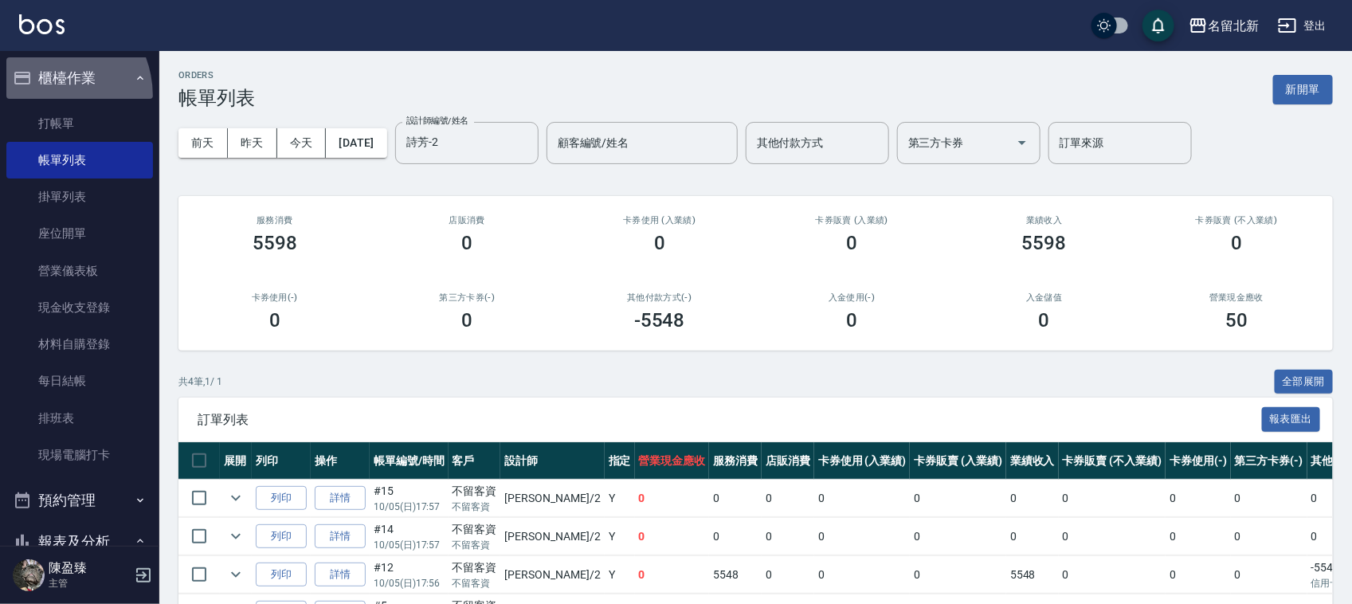
click at [42, 97] on li "櫃檯作業 打帳單 帳單列表 掛單列表 座位開單 營業儀表板 現金收支登錄 材料自購登錄 每日結帳 排班表 現場電腦打卡" at bounding box center [79, 268] width 147 height 422
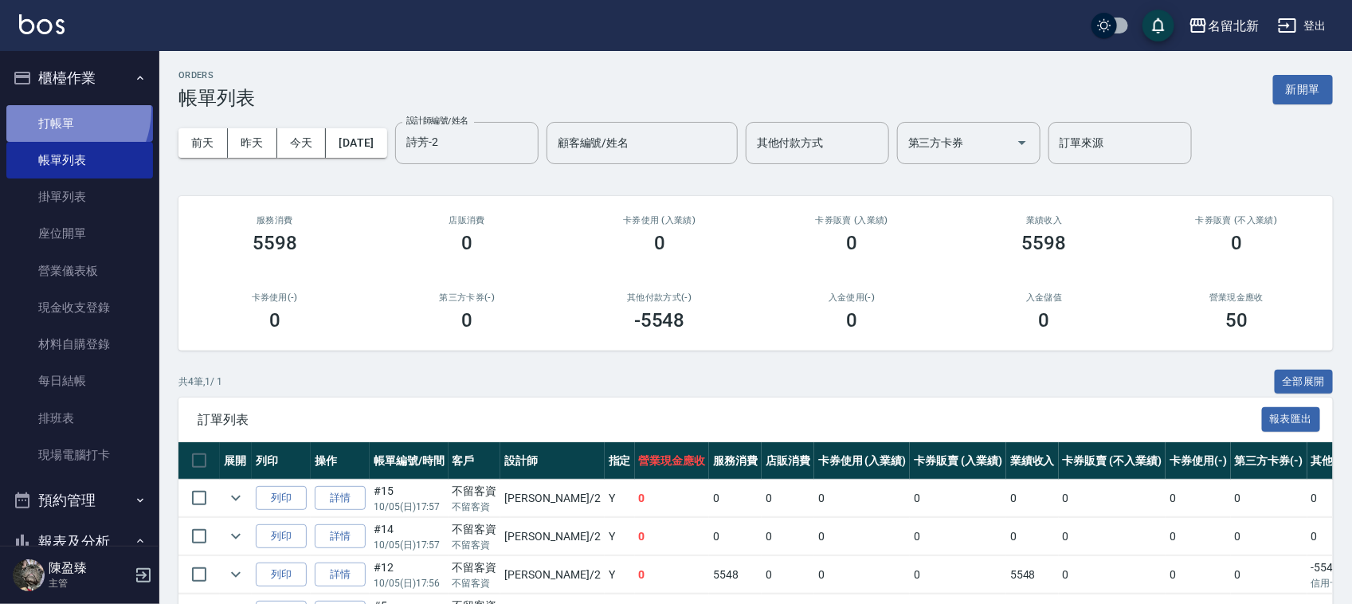
click at [57, 110] on link "打帳單" at bounding box center [79, 123] width 147 height 37
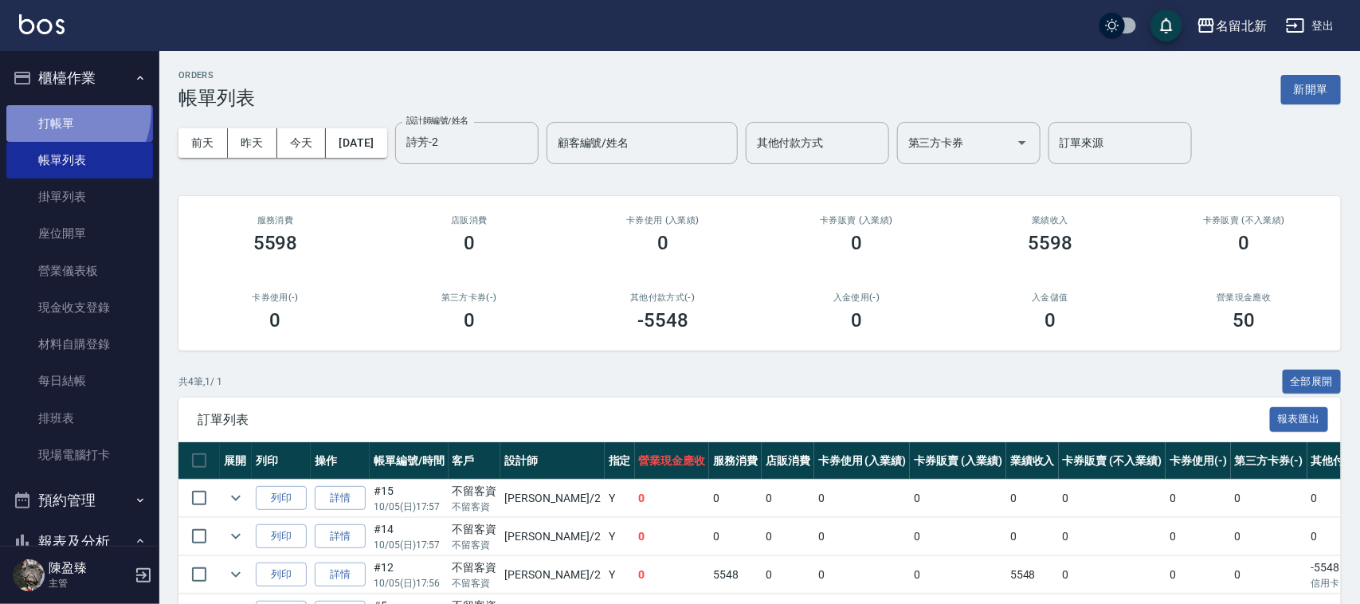
click at [57, 110] on link "打帳單" at bounding box center [79, 123] width 147 height 37
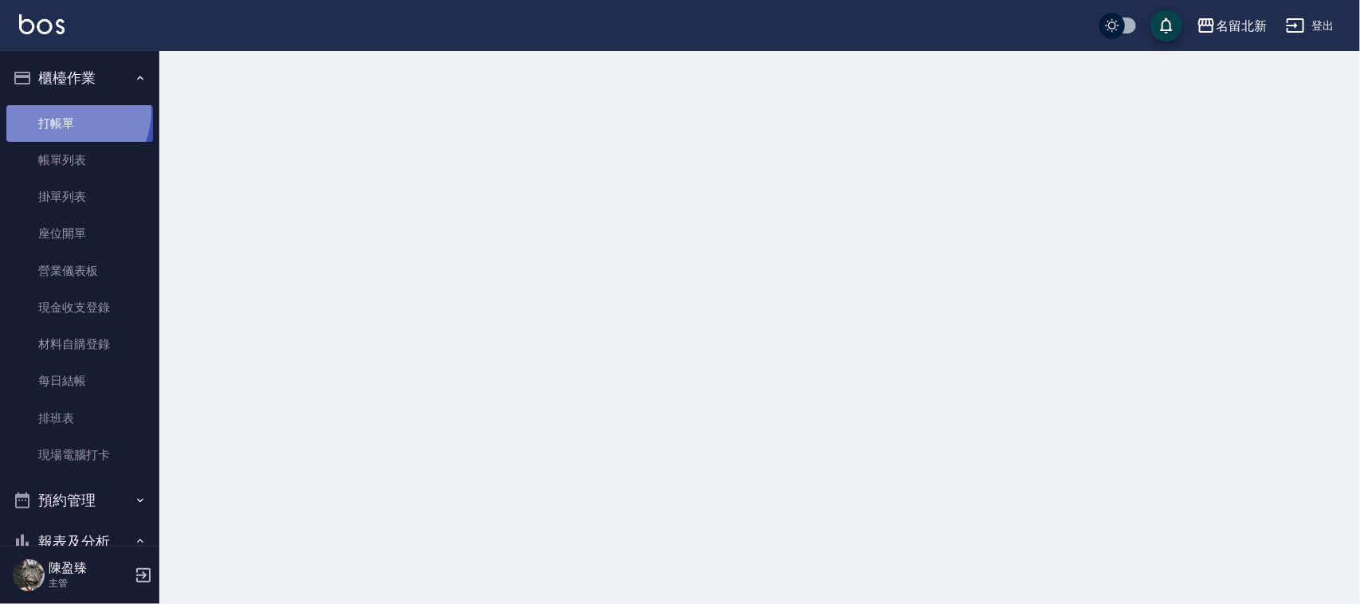
click at [57, 109] on link "打帳單" at bounding box center [79, 123] width 147 height 37
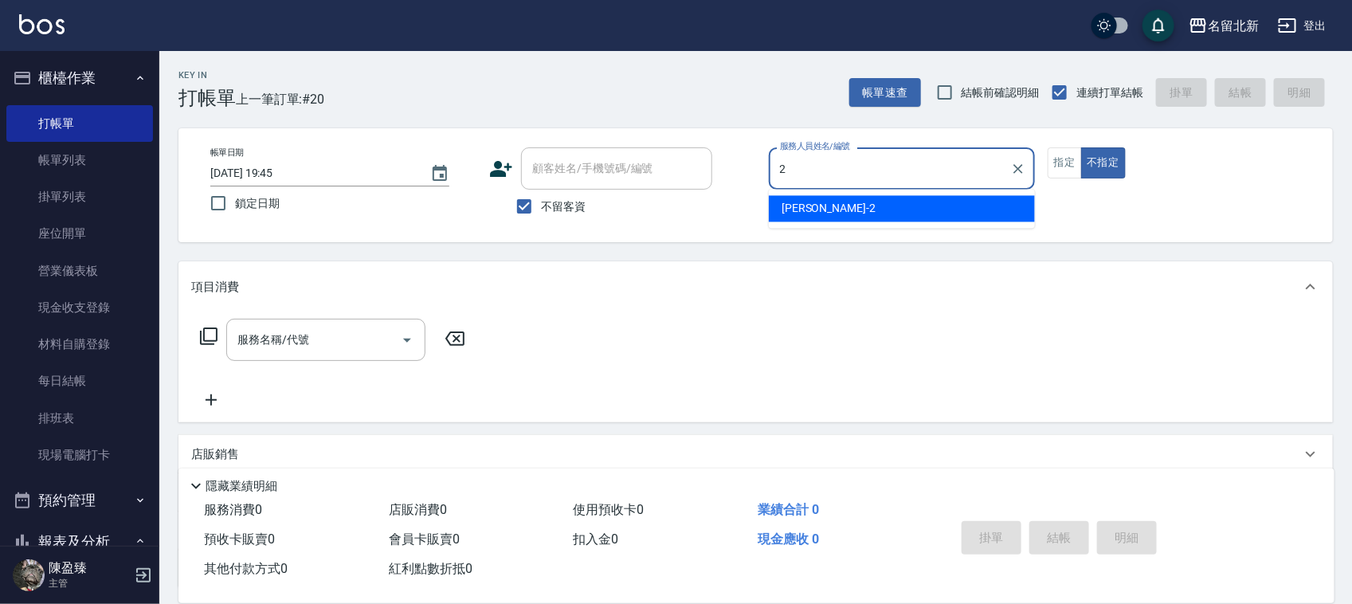
type input "詩芳-2"
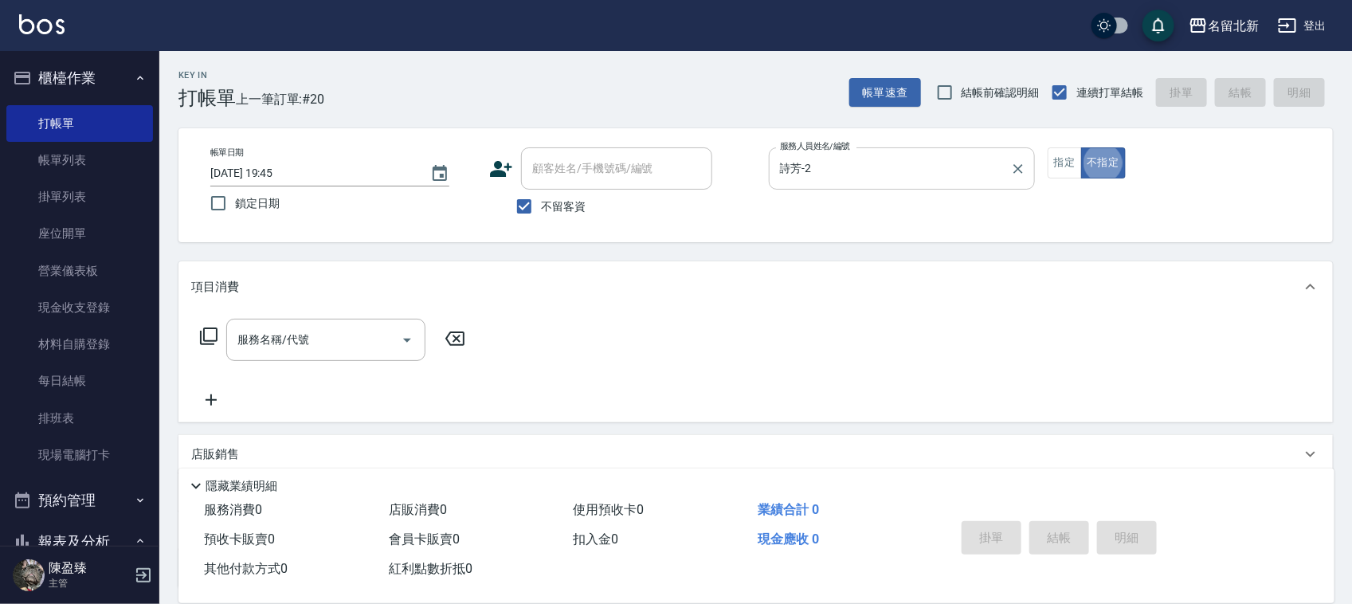
type button "false"
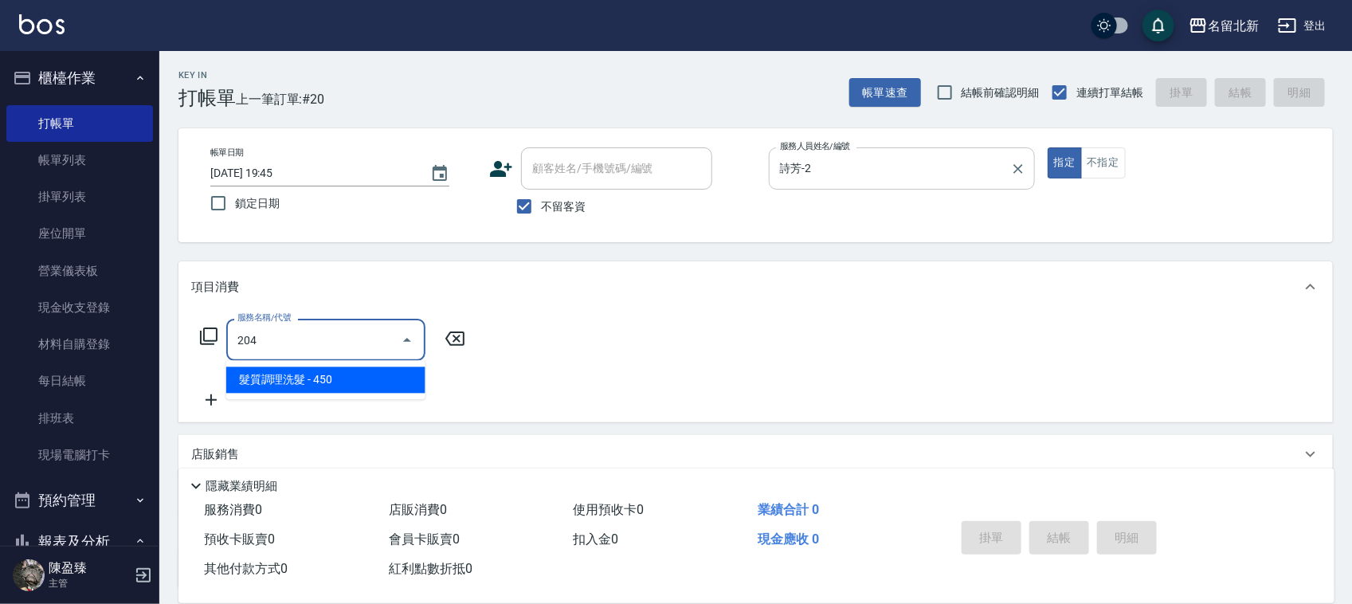
type input "髮質調理洗髮(204)"
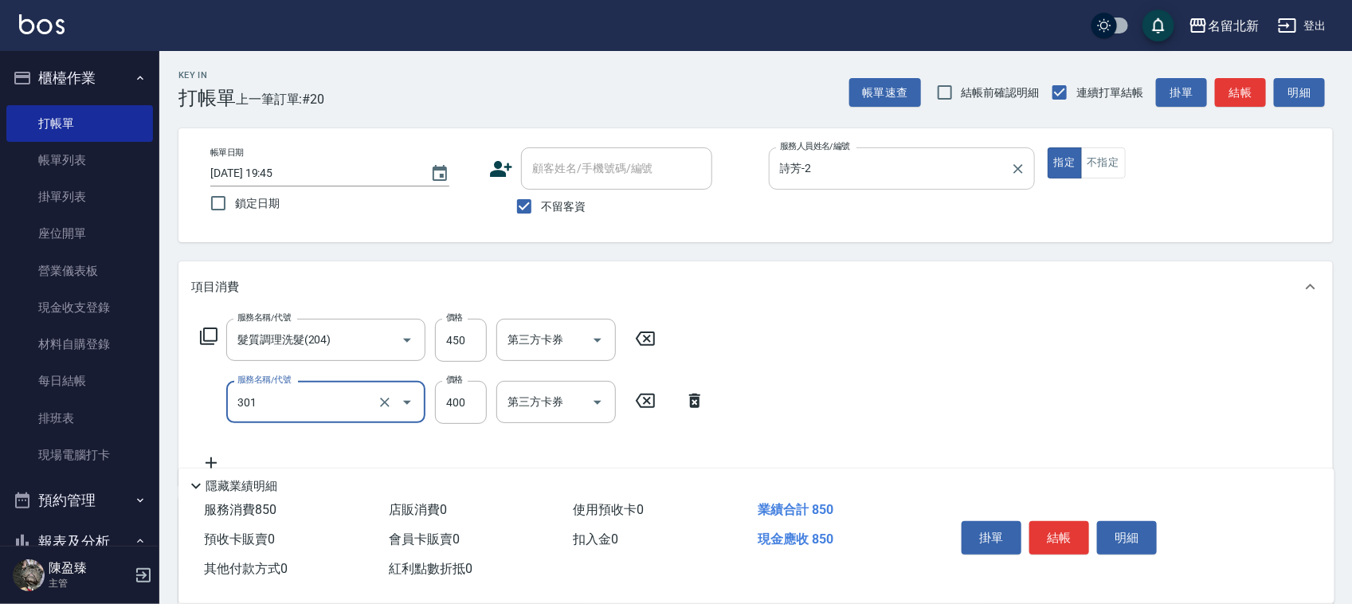
type input "造型剪髮(301)"
type input "350"
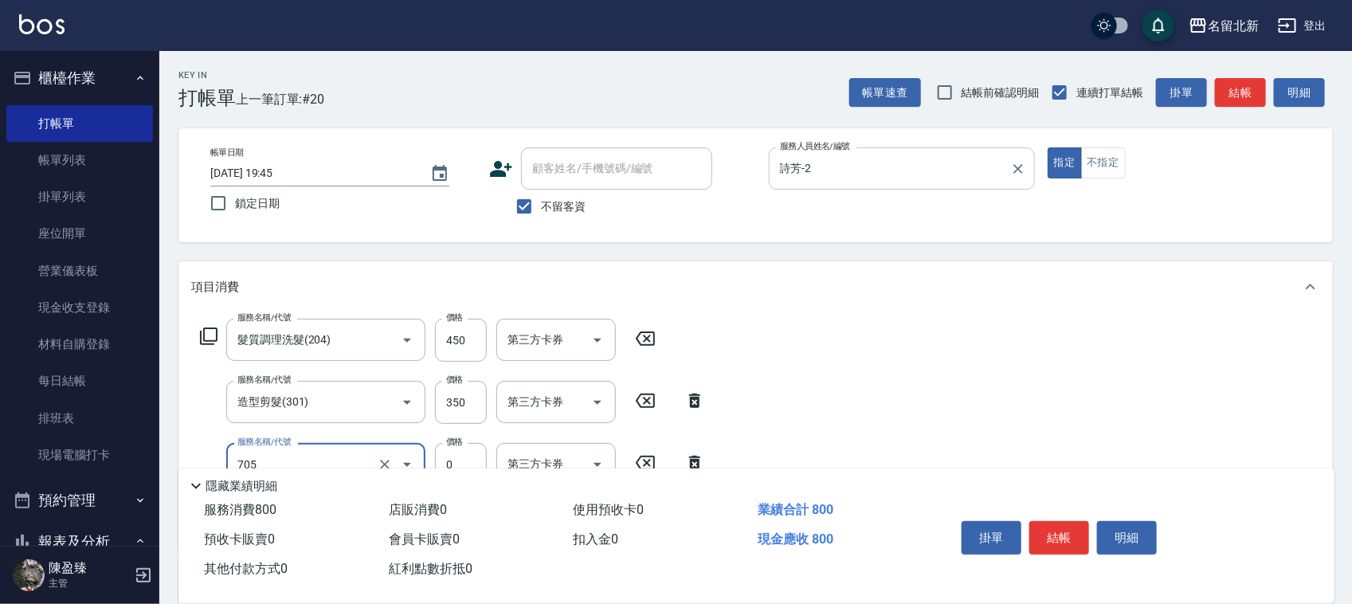
type input "互助50(705)"
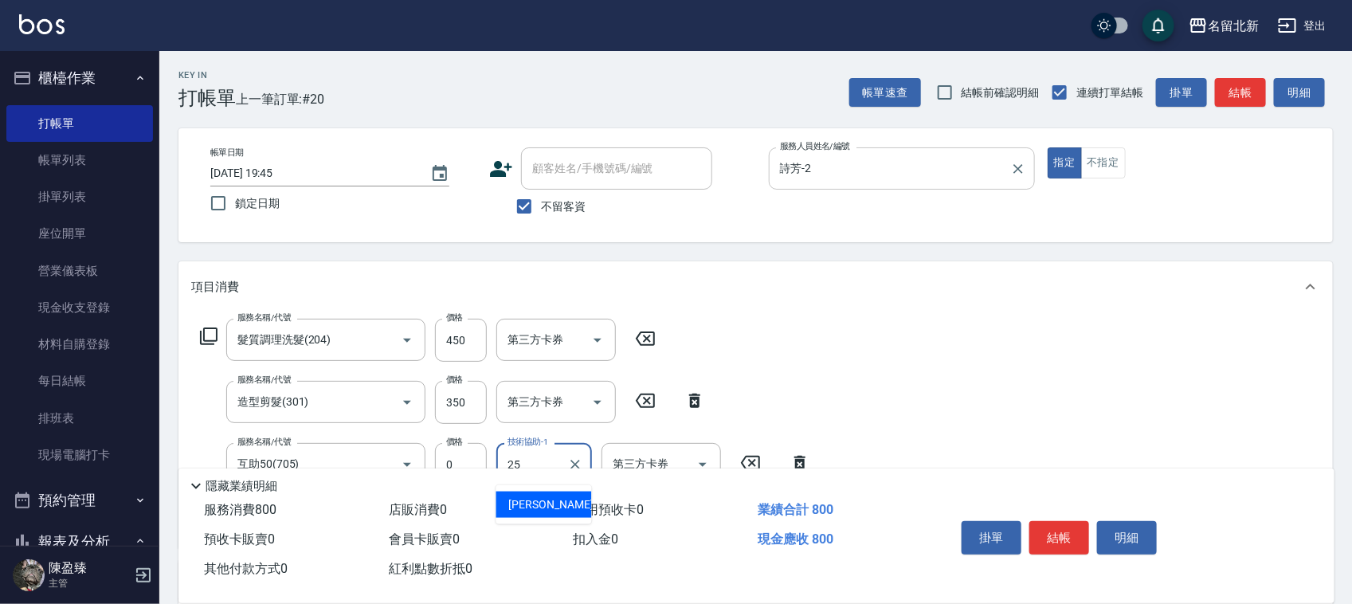
type input "禎禎-25"
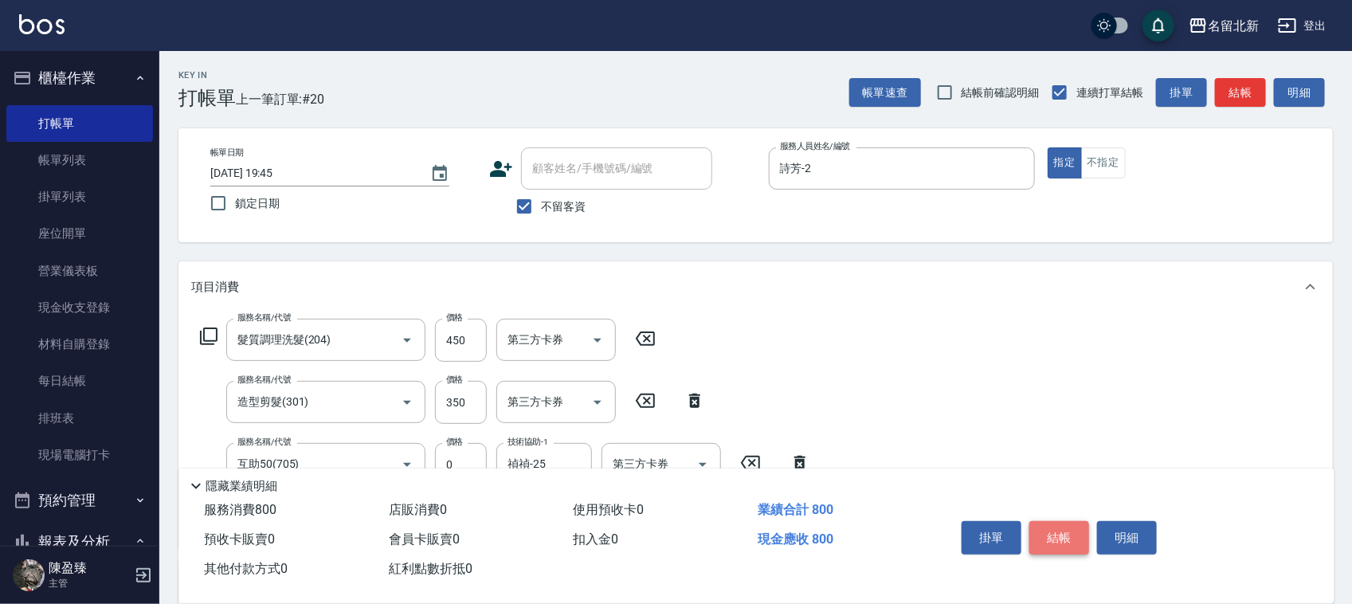
click at [1045, 536] on button "結帳" at bounding box center [1060, 537] width 60 height 33
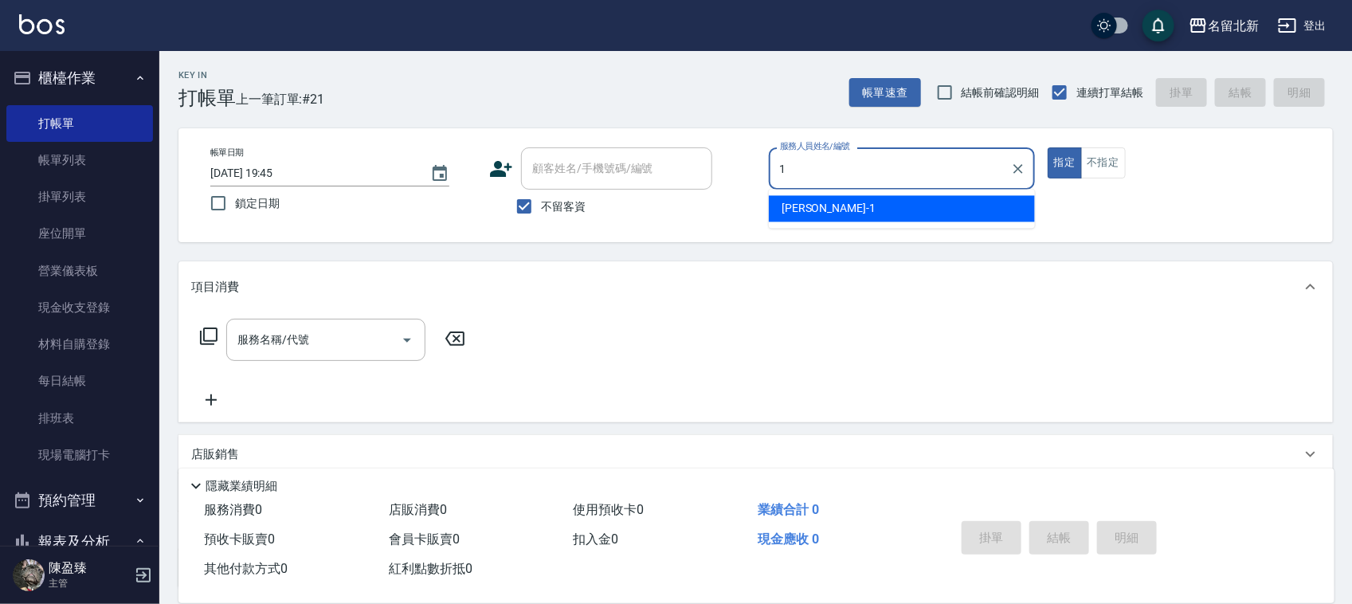
type input "[PERSON_NAME]-1"
type button "true"
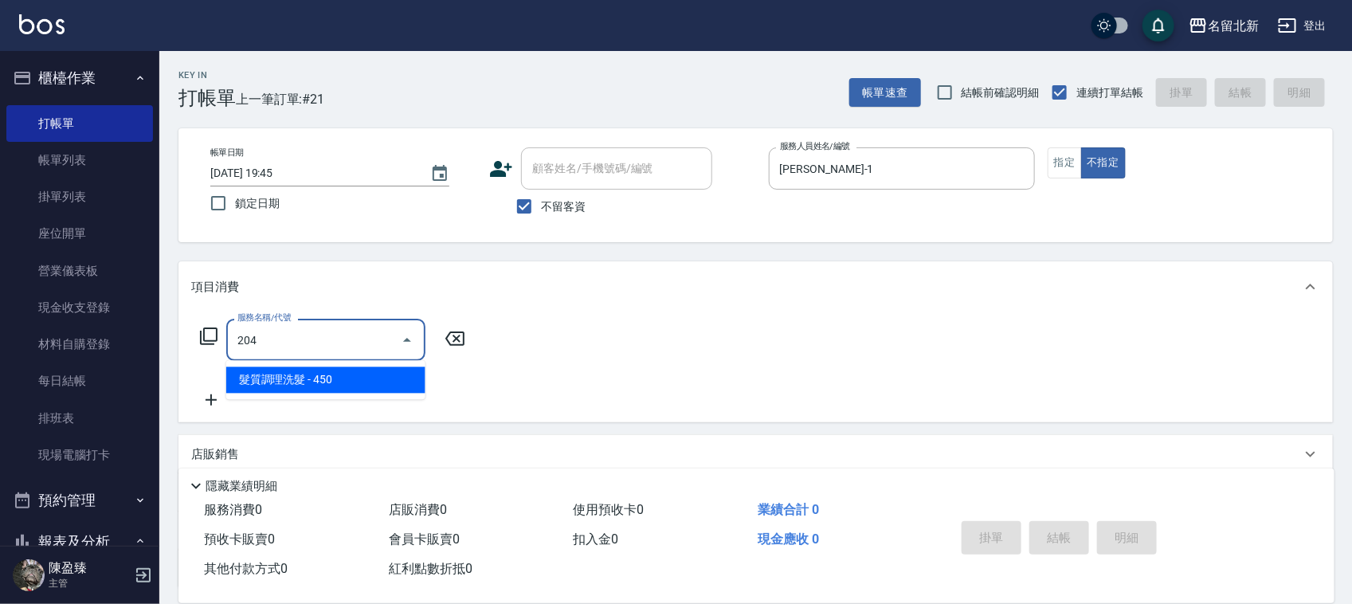
type input "髮質調理洗髮(204)"
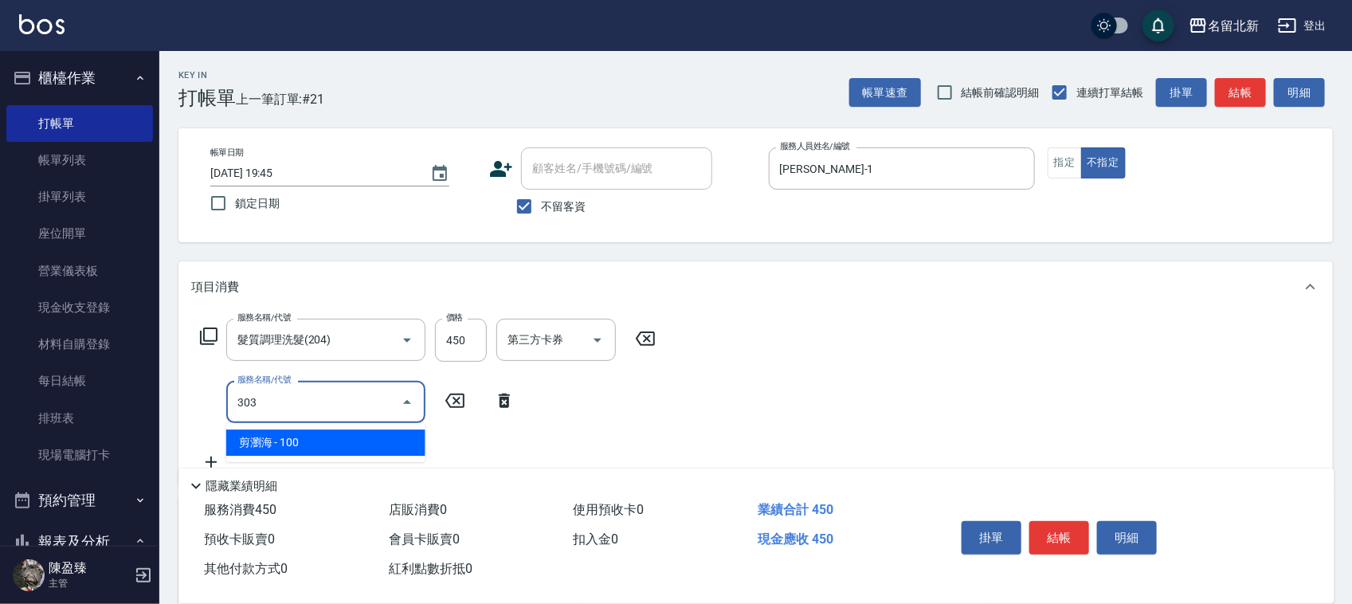
type input "剪瀏海(303)"
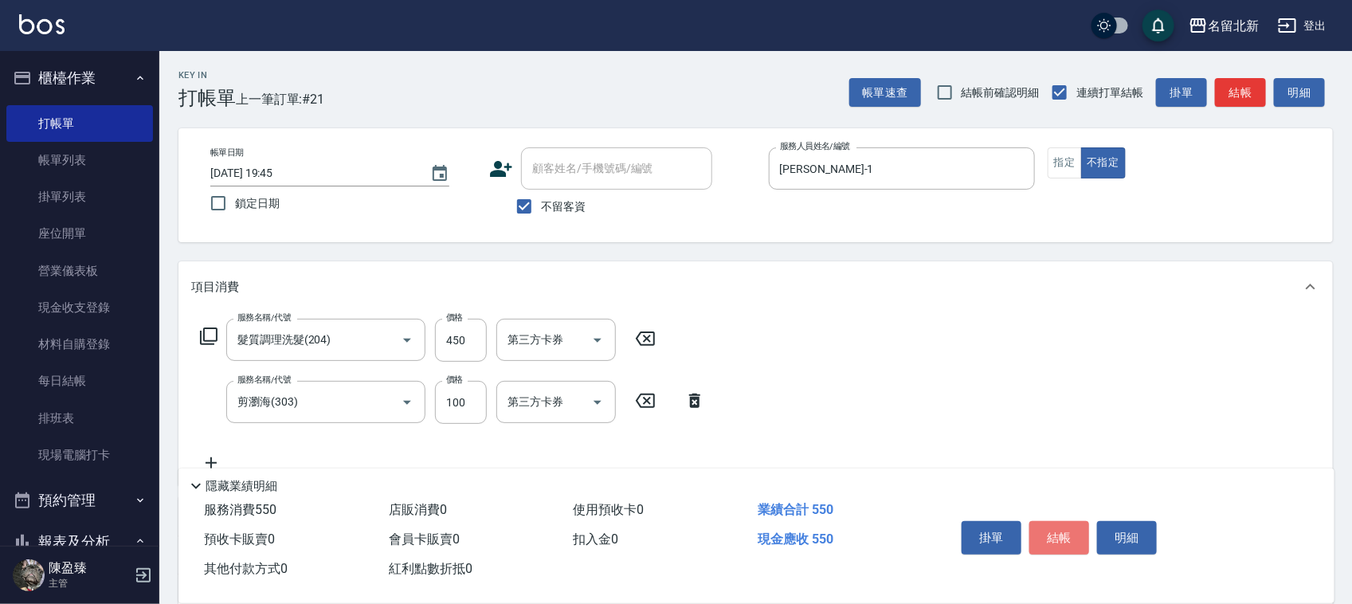
click at [1084, 531] on button "結帳" at bounding box center [1060, 537] width 60 height 33
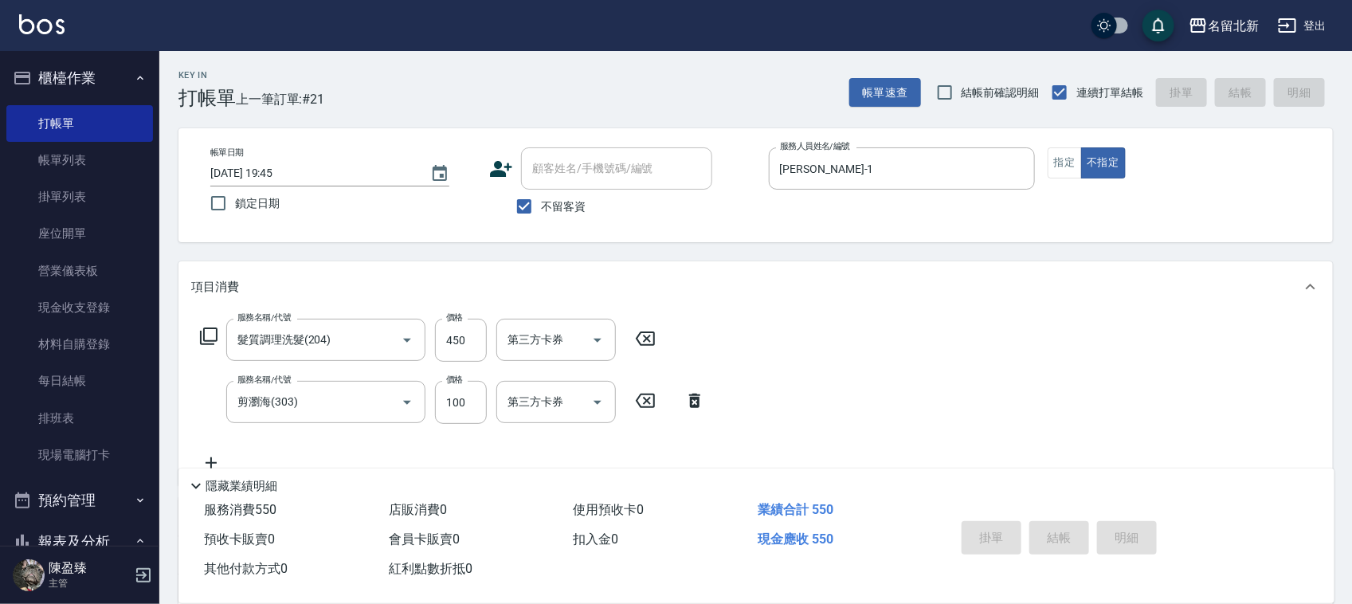
type input "[DATE] 20:11"
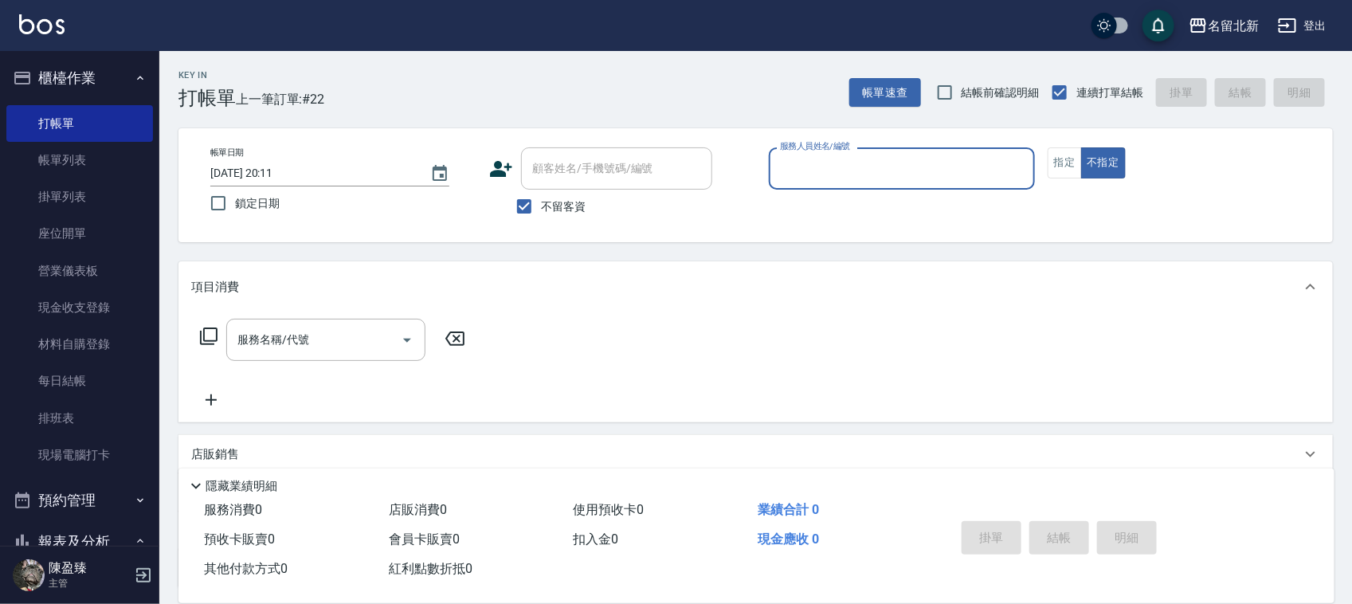
scroll to position [398, 0]
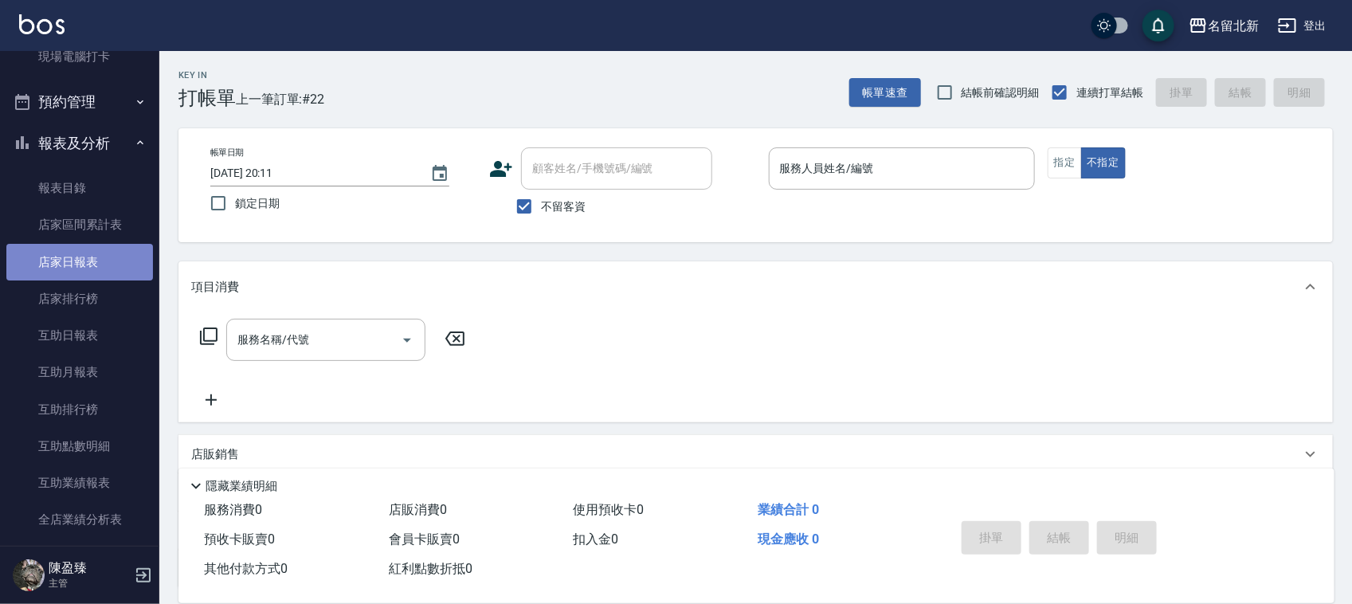
click at [94, 253] on link "店家日報表" at bounding box center [79, 262] width 147 height 37
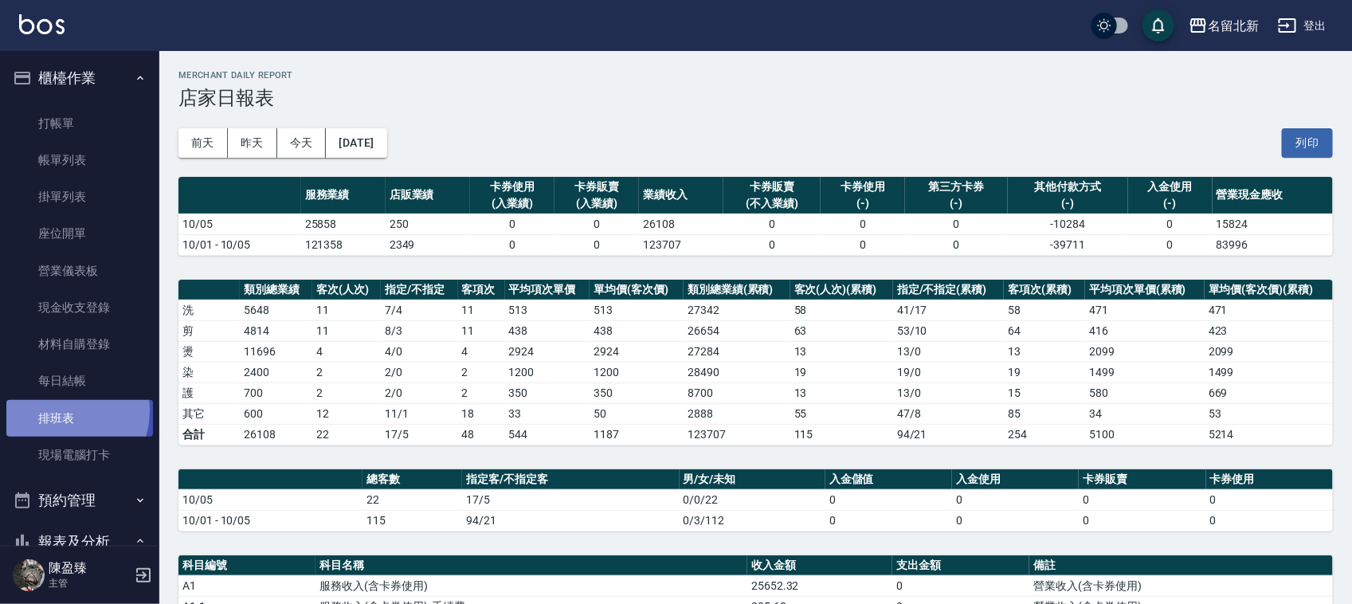
click at [61, 410] on link "排班表" at bounding box center [79, 418] width 147 height 37
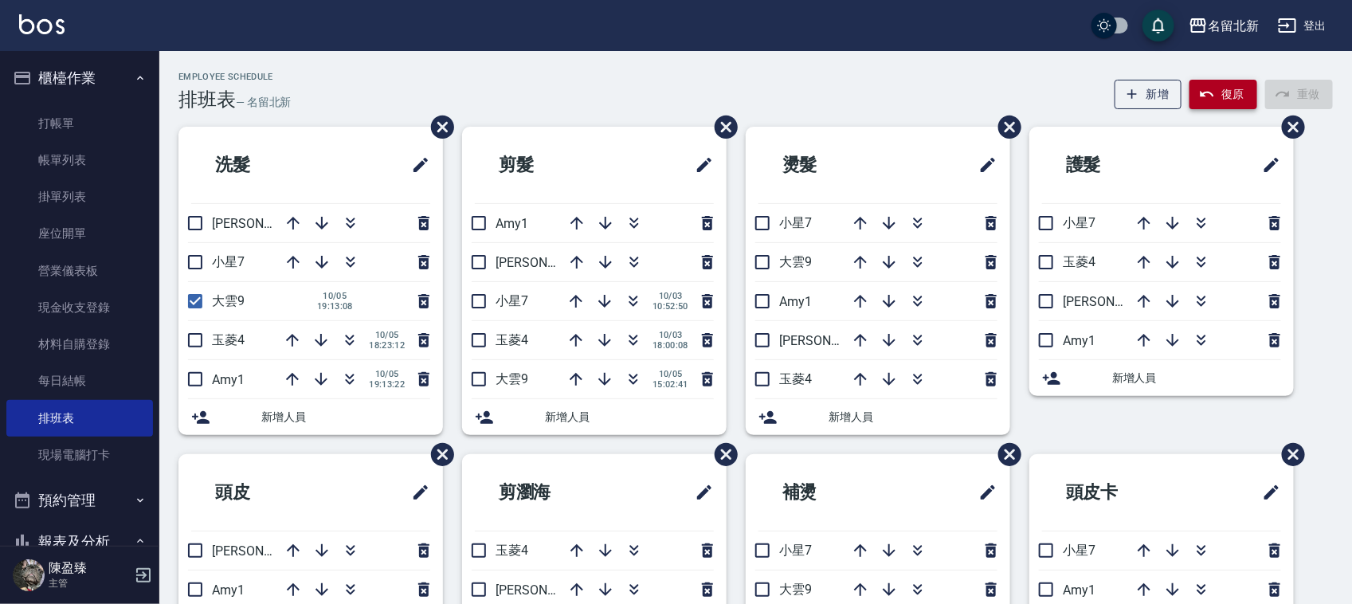
click at [1237, 97] on button "復原" at bounding box center [1224, 94] width 68 height 29
click at [344, 249] on button "button" at bounding box center [350, 262] width 38 height 38
click at [1098, 397] on div "護髮 小星7 玉菱4 詩芳2 Amy1 新增人員" at bounding box center [1152, 291] width 284 height 328
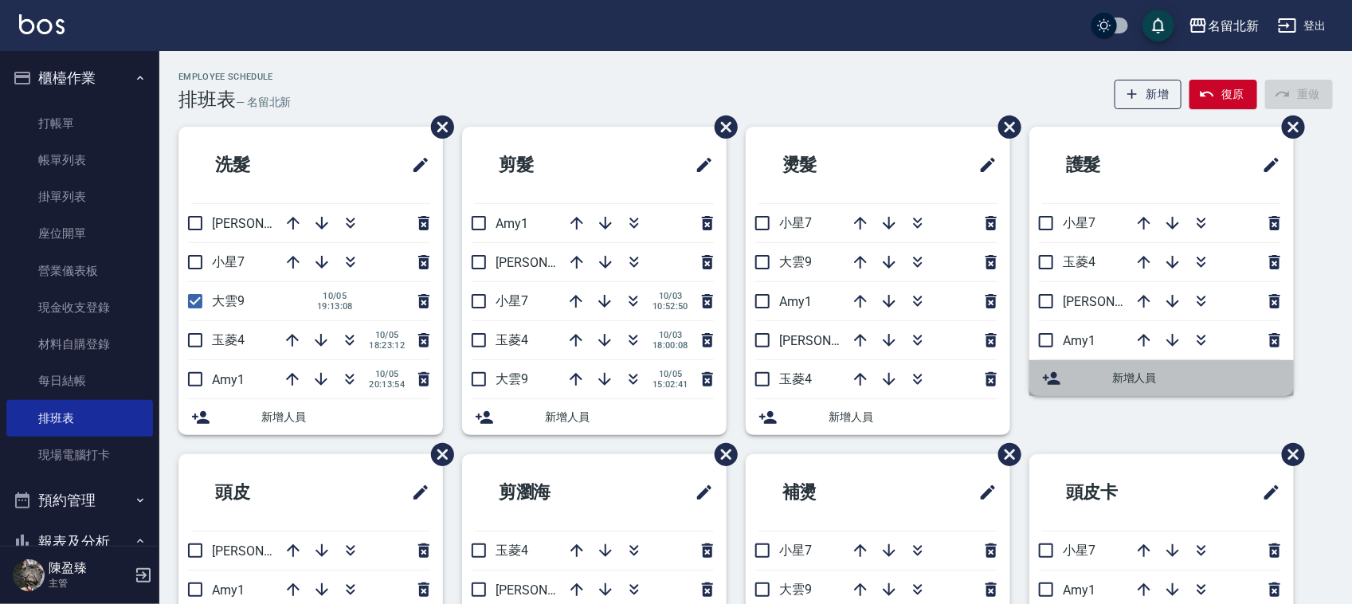
click at [1104, 377] on div "新增人員" at bounding box center [1175, 378] width 214 height 17
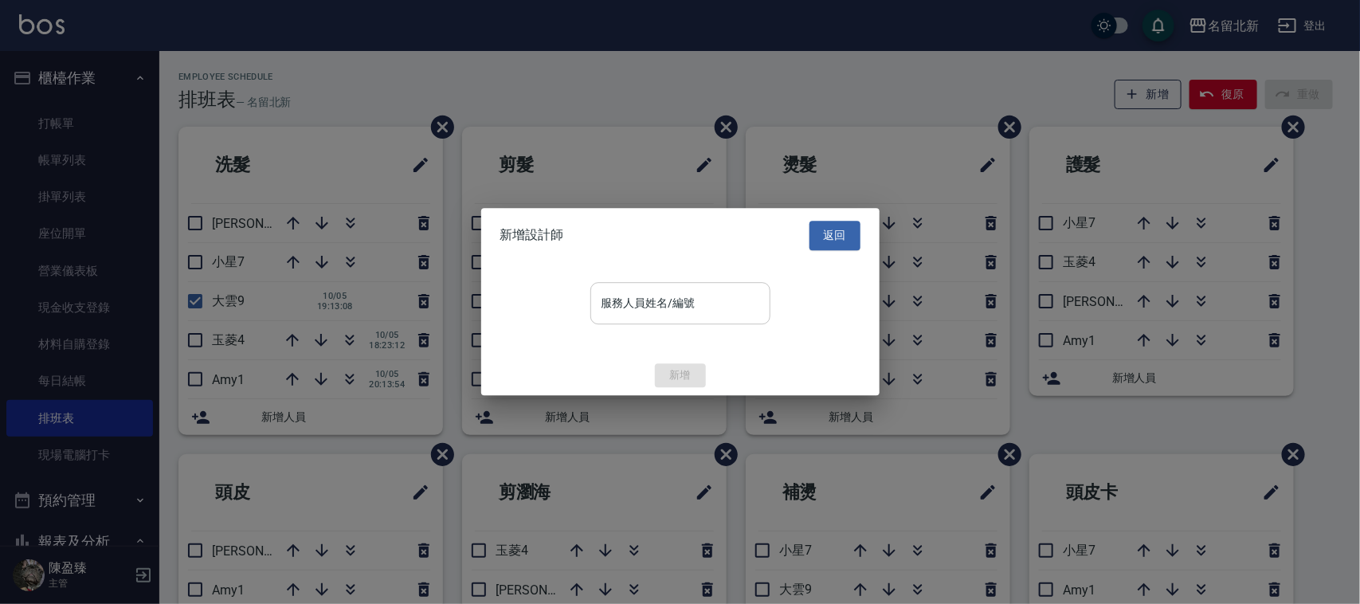
click at [687, 297] on input "服務人員姓名/編號" at bounding box center [681, 303] width 166 height 28
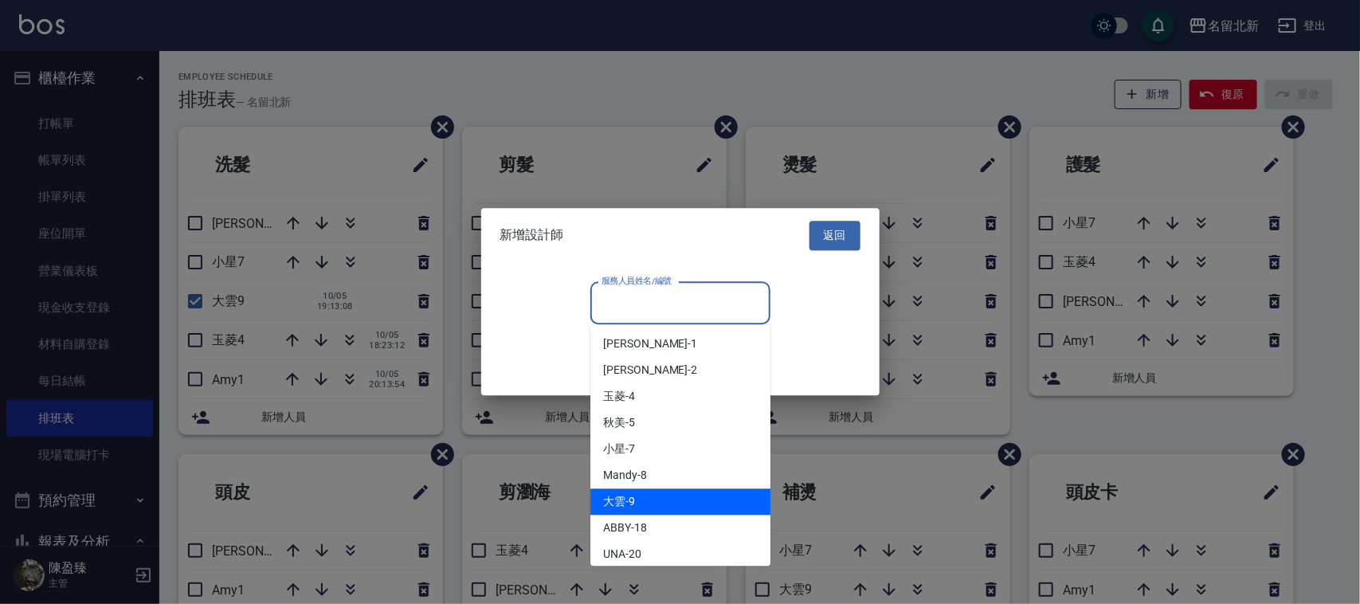
click at [713, 494] on div "大雲 -9" at bounding box center [680, 502] width 180 height 26
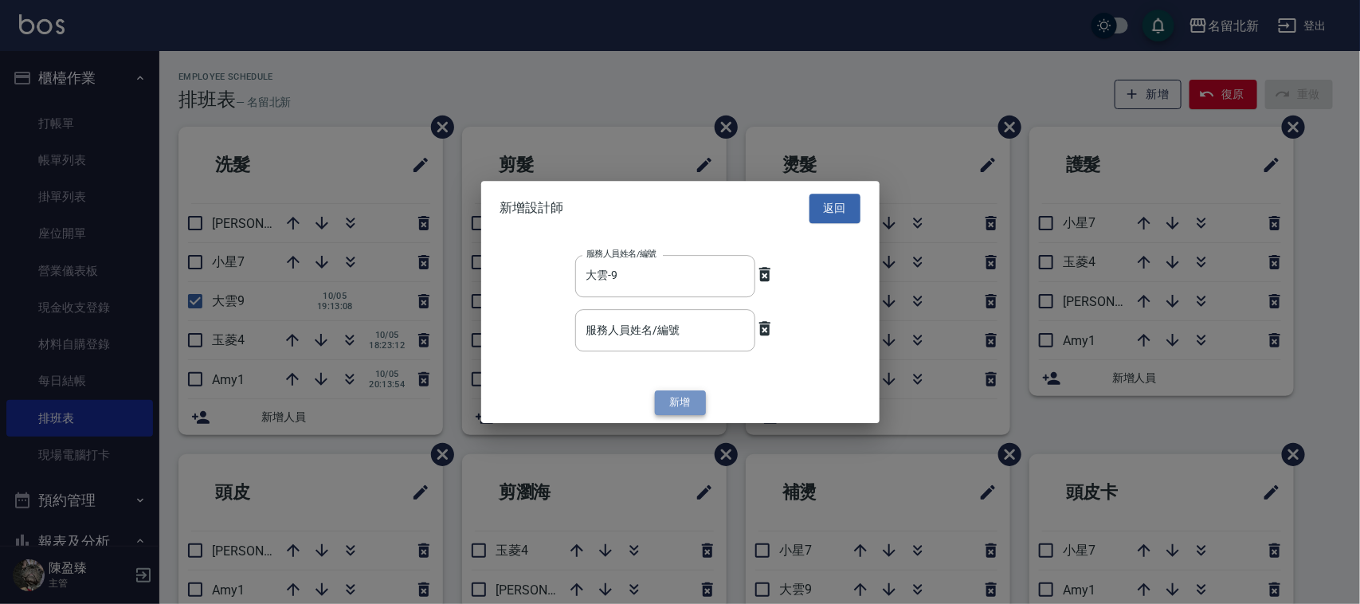
click at [677, 404] on button "新增" at bounding box center [680, 402] width 51 height 25
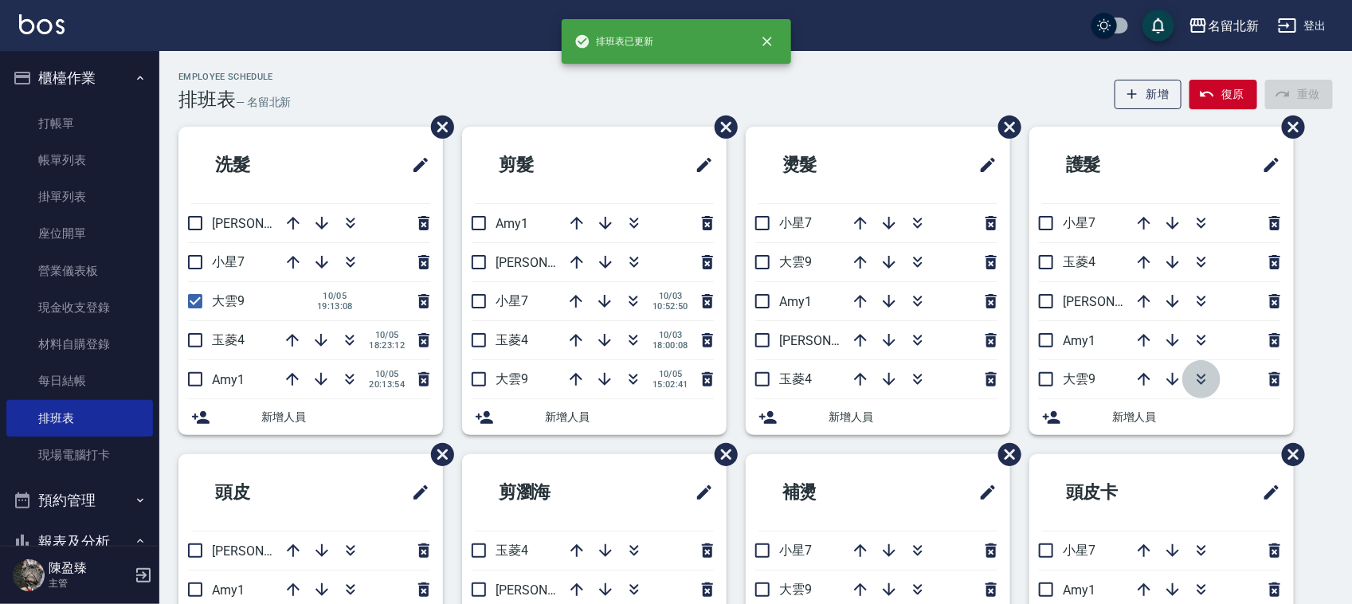
click at [1198, 371] on icon "button" at bounding box center [1201, 379] width 19 height 19
click at [1166, 381] on icon "button" at bounding box center [1172, 379] width 13 height 13
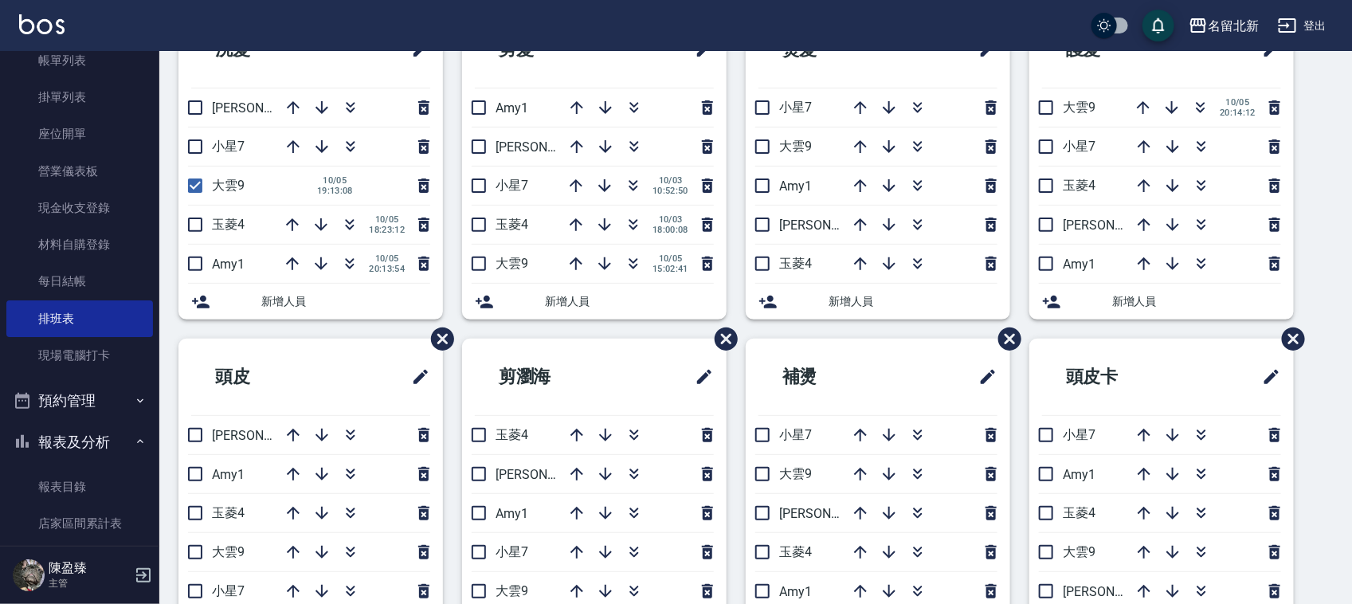
scroll to position [299, 0]
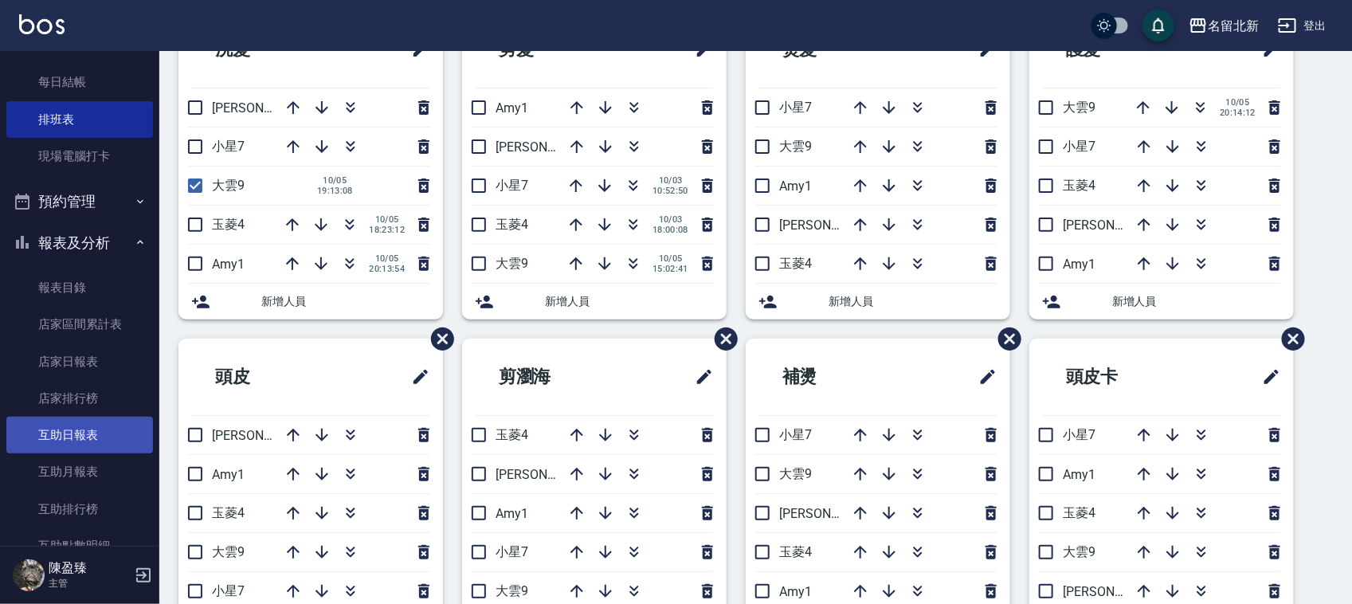
click at [92, 445] on link "互助日報表" at bounding box center [79, 435] width 147 height 37
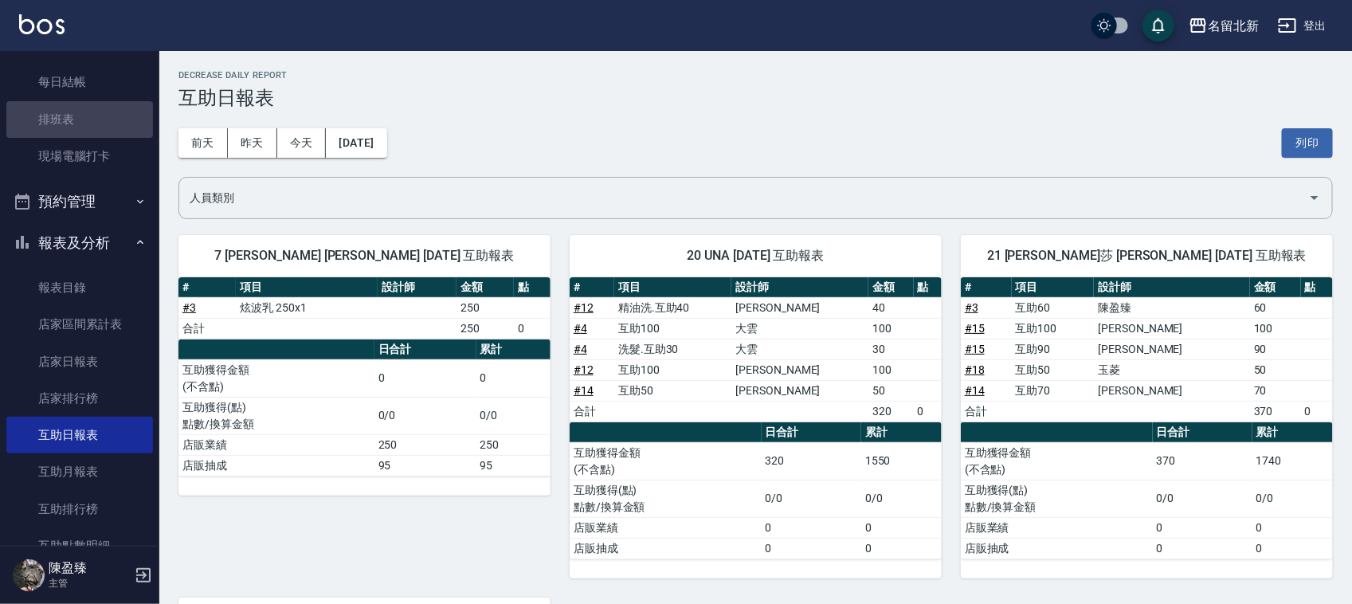
drag, startPoint x: 84, startPoint y: 124, endPoint x: 0, endPoint y: 251, distance: 152.9
click at [84, 121] on link "排班表" at bounding box center [79, 119] width 147 height 37
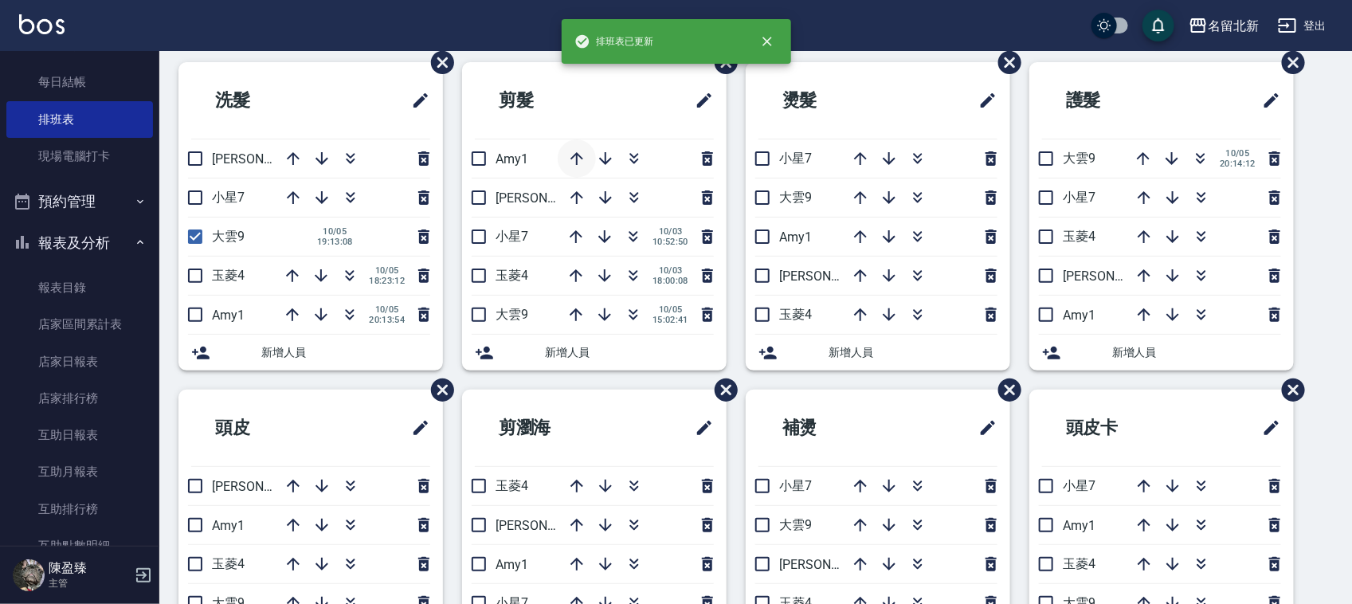
scroll to position [100, 0]
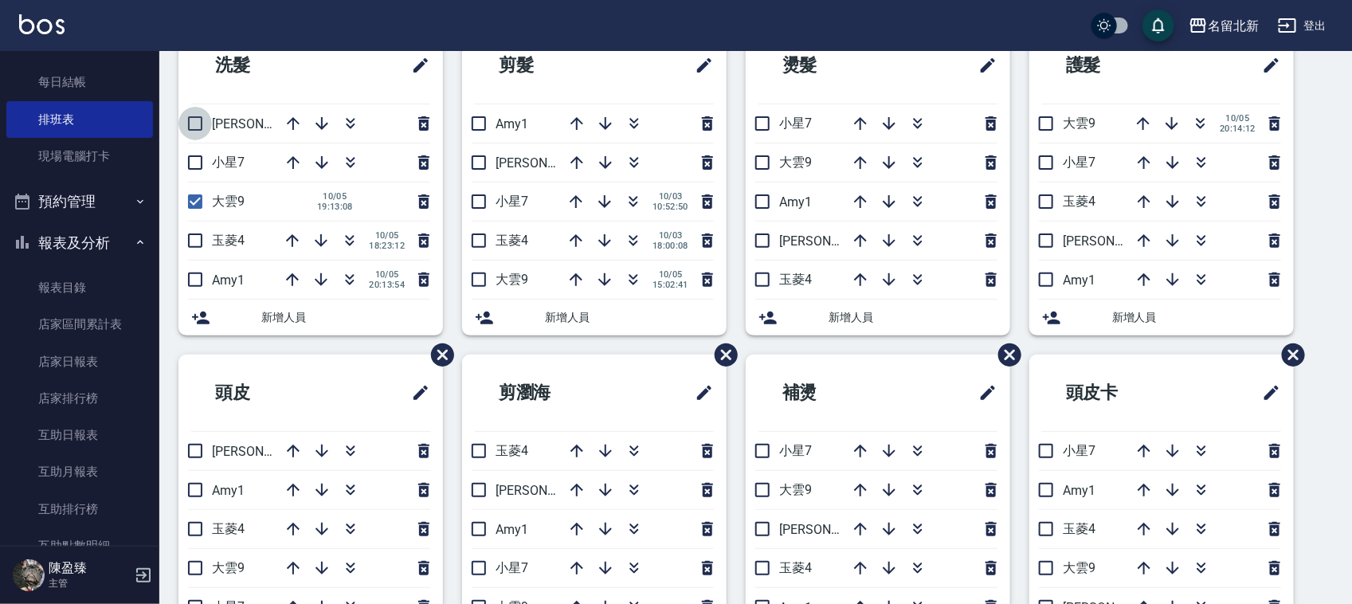
drag, startPoint x: 191, startPoint y: 124, endPoint x: 222, endPoint y: 125, distance: 30.3
click at [191, 122] on input "checkbox" at bounding box center [194, 123] width 33 height 33
checkbox input "true"
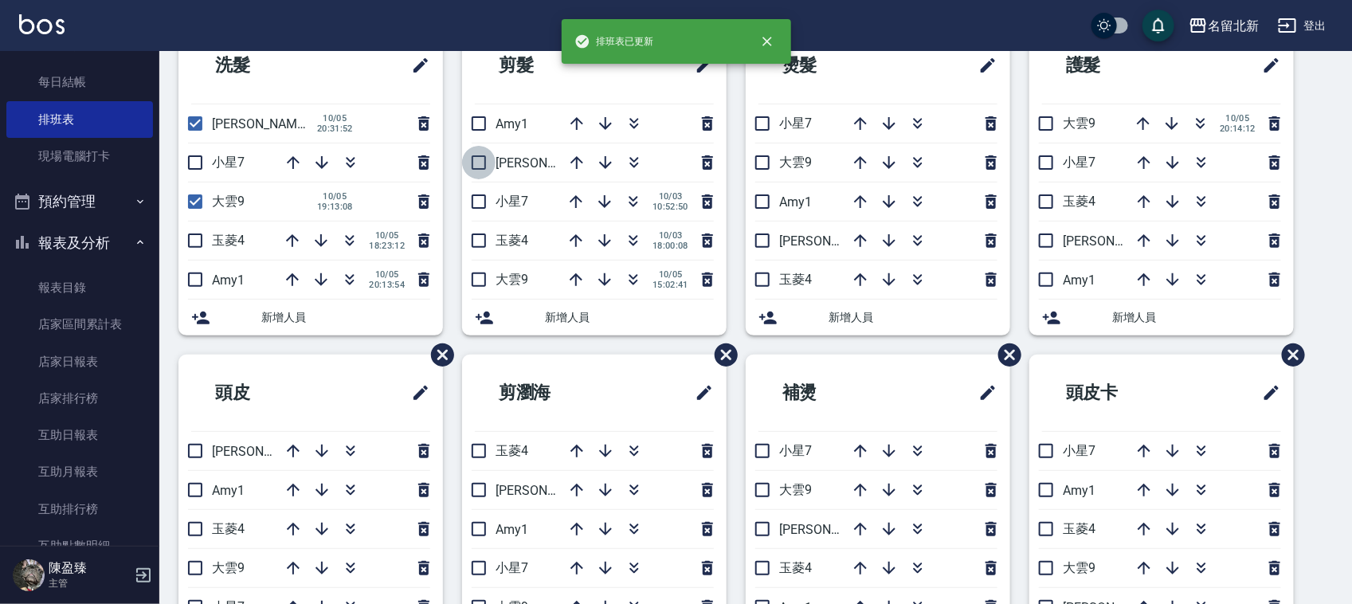
click at [479, 158] on input "checkbox" at bounding box center [478, 162] width 33 height 33
checkbox input "true"
drag, startPoint x: 754, startPoint y: 241, endPoint x: 886, endPoint y: 201, distance: 138.1
click at [755, 244] on input "checkbox" at bounding box center [762, 240] width 33 height 33
checkbox input "true"
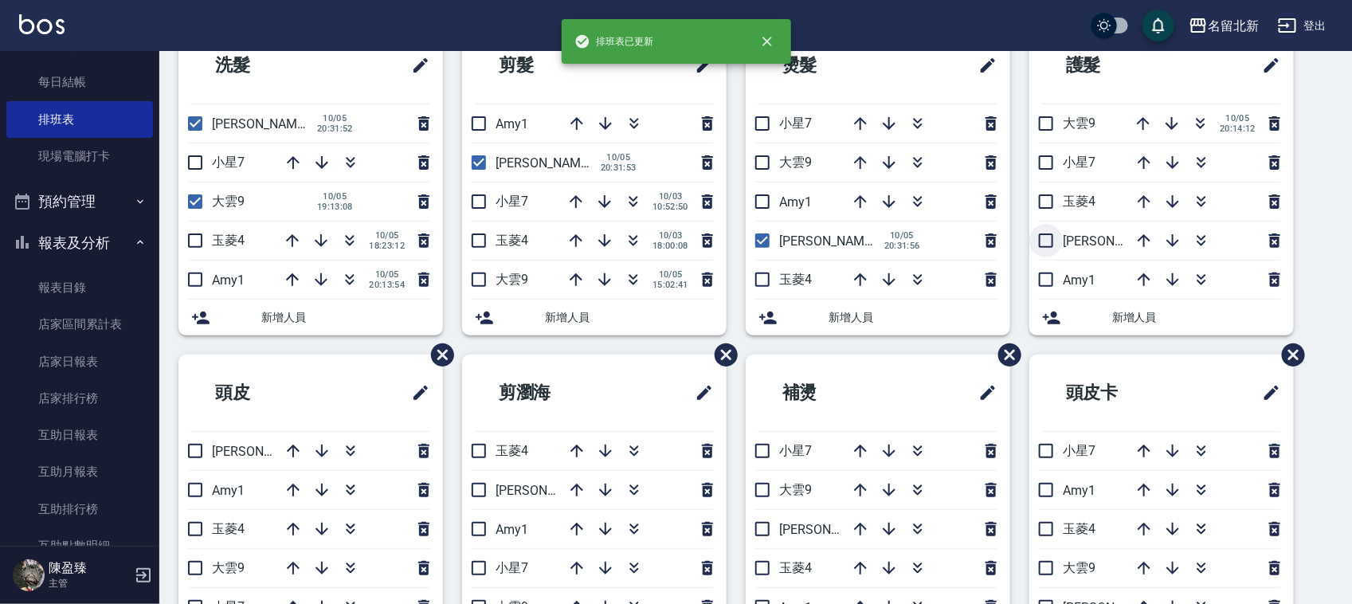
click at [1044, 235] on input "checkbox" at bounding box center [1046, 240] width 33 height 33
checkbox input "true"
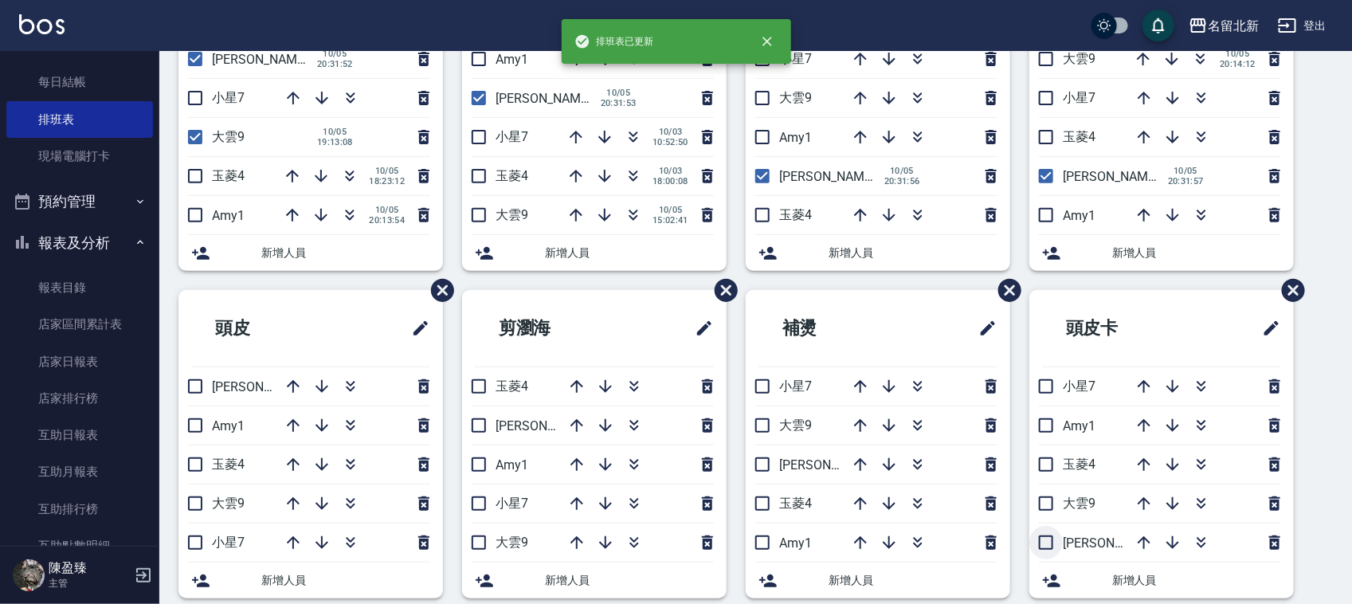
scroll to position [199, 0]
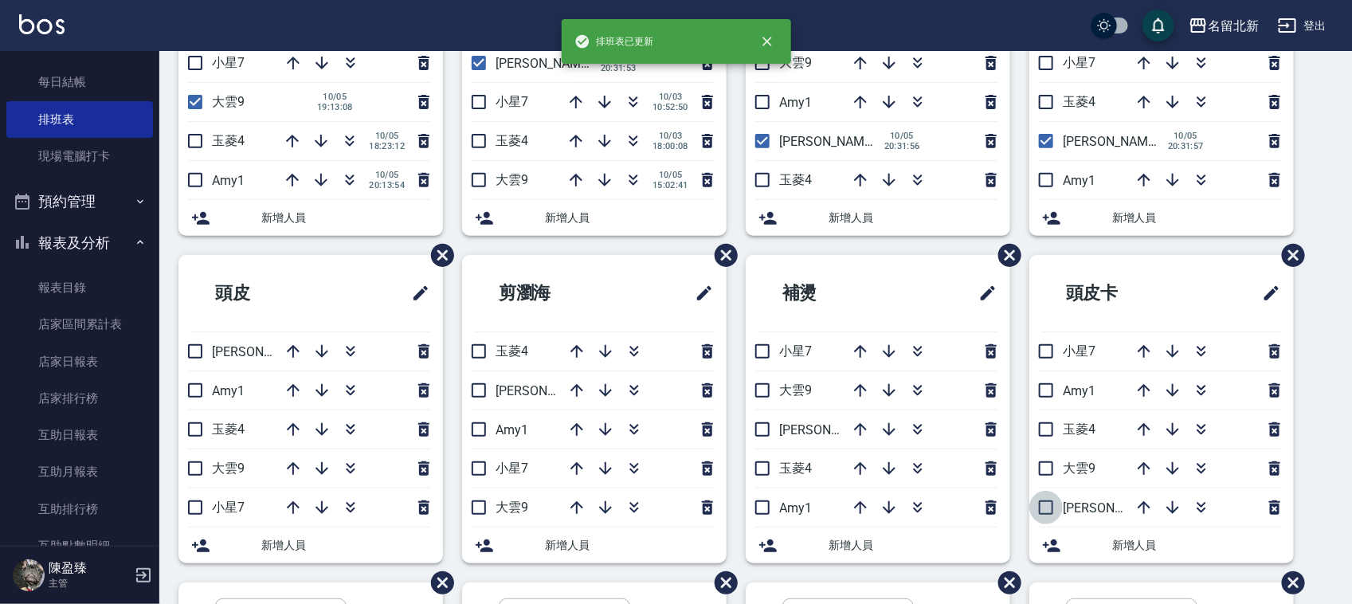
click at [1050, 504] on input "checkbox" at bounding box center [1046, 507] width 33 height 33
checkbox input "true"
click at [755, 426] on input "checkbox" at bounding box center [762, 429] width 33 height 33
checkbox input "true"
click at [487, 387] on input "checkbox" at bounding box center [478, 390] width 33 height 33
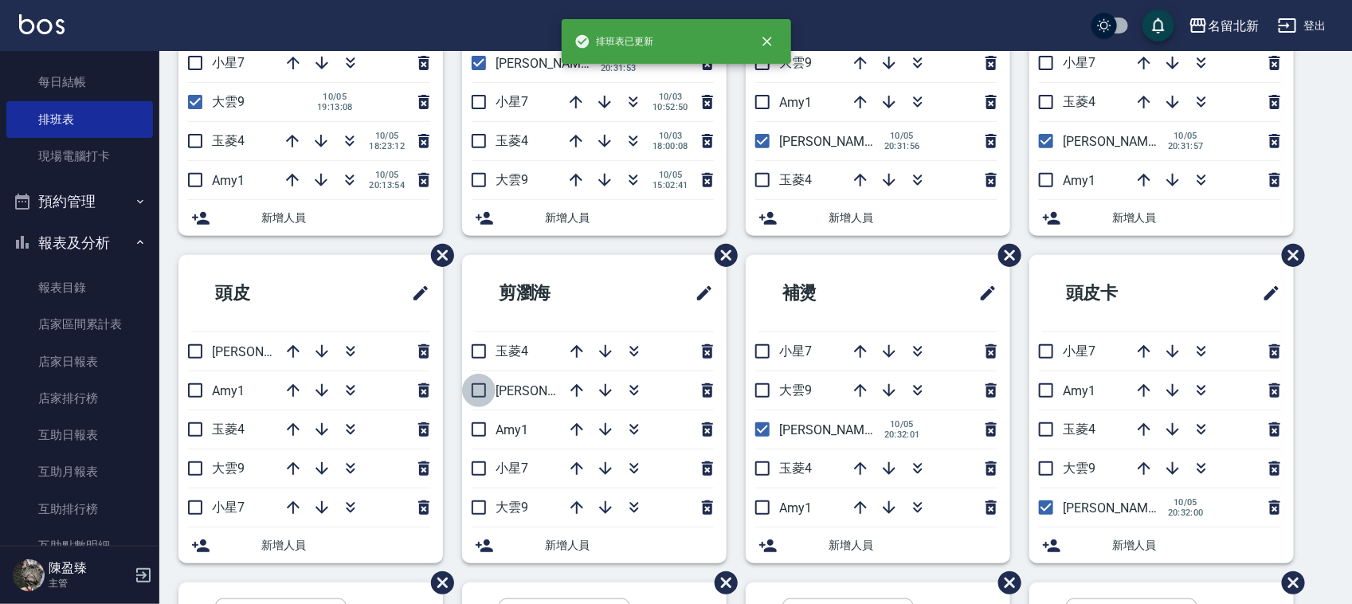
checkbox input "true"
click at [198, 348] on input "checkbox" at bounding box center [194, 351] width 33 height 33
checkbox input "true"
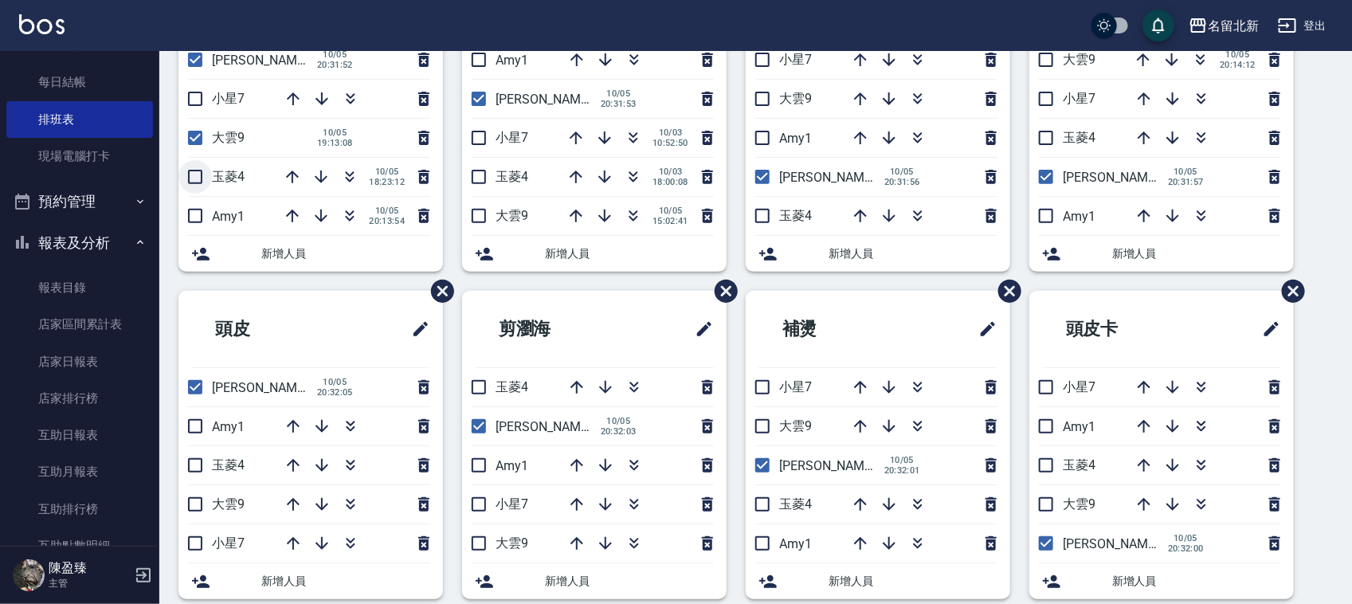
scroll to position [100, 0]
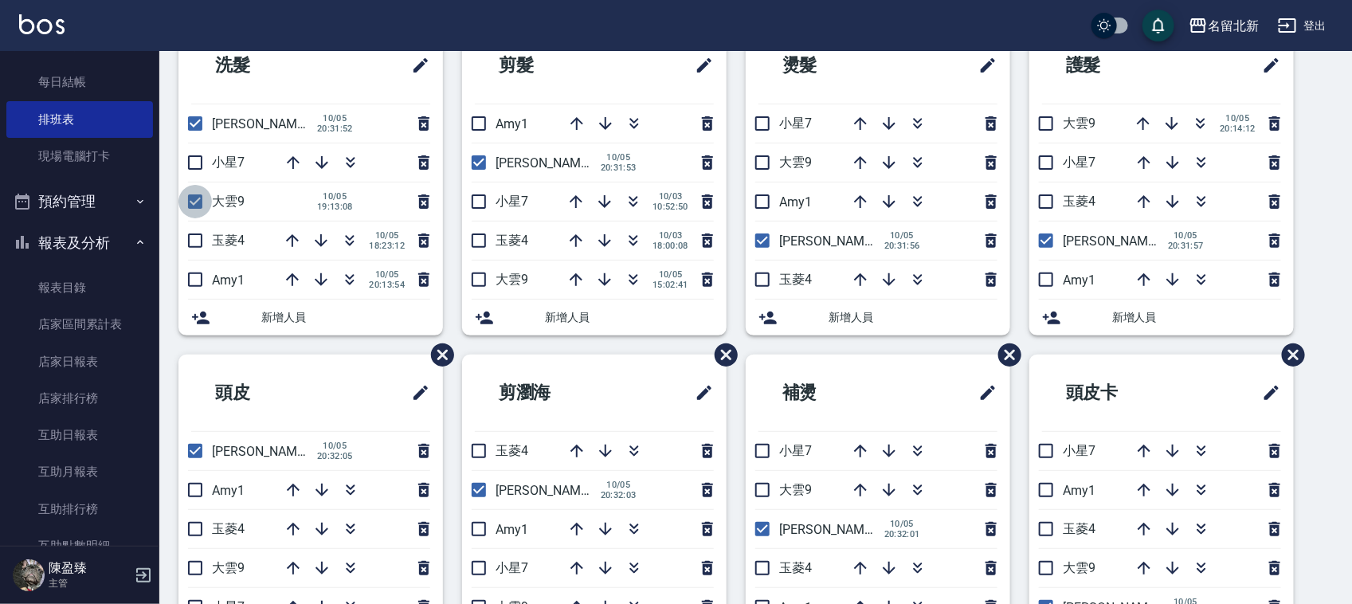
click at [197, 198] on input "checkbox" at bounding box center [194, 201] width 33 height 33
checkbox input "false"
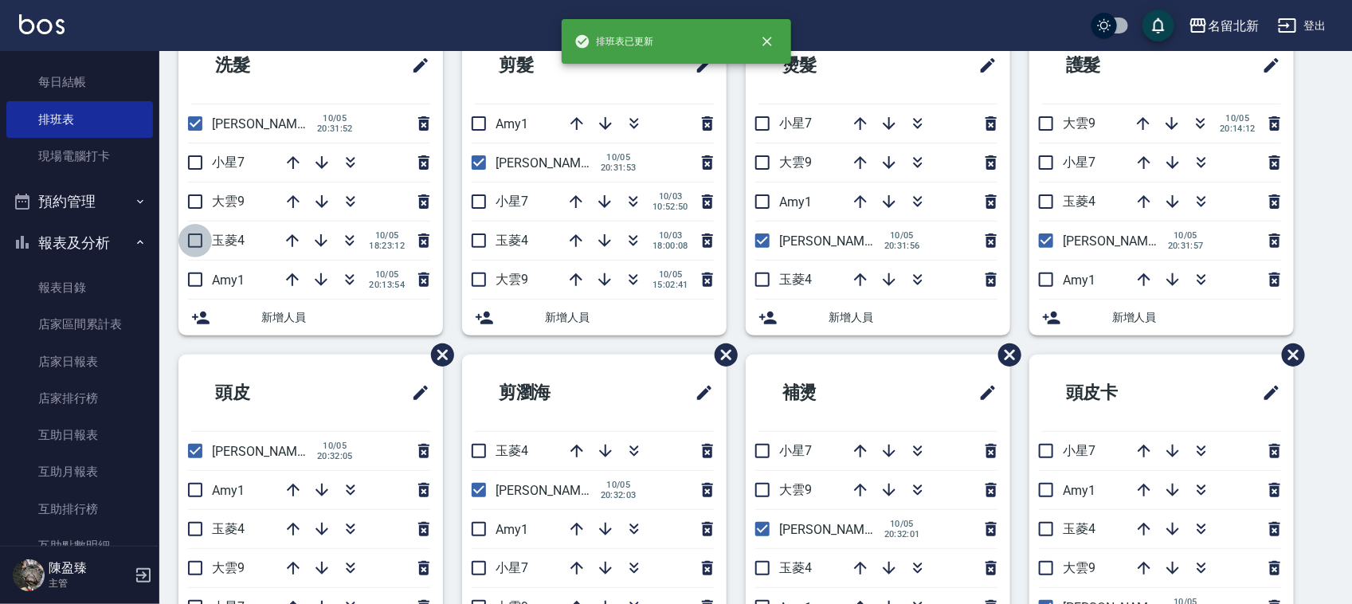
click at [185, 244] on input "checkbox" at bounding box center [194, 240] width 33 height 33
checkbox input "true"
click at [484, 233] on input "checkbox" at bounding box center [478, 240] width 33 height 33
checkbox input "true"
click at [759, 269] on input "checkbox" at bounding box center [762, 279] width 33 height 33
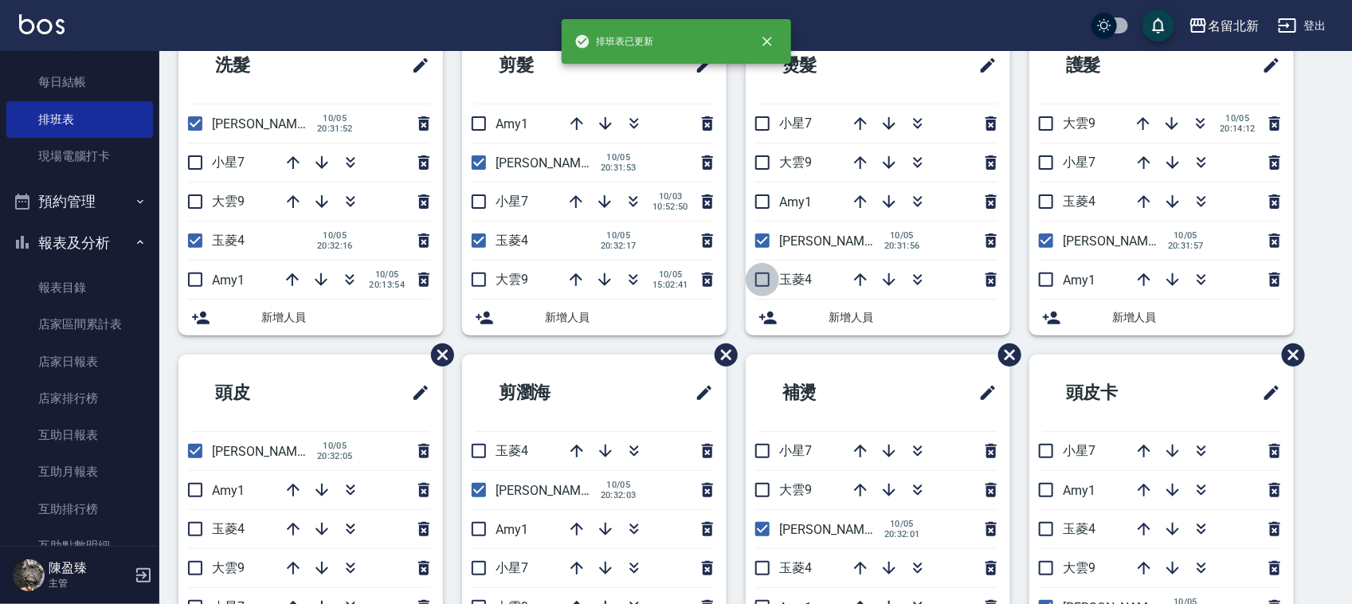
checkbox input "true"
click at [1050, 201] on input "checkbox" at bounding box center [1046, 201] width 33 height 33
checkbox input "true"
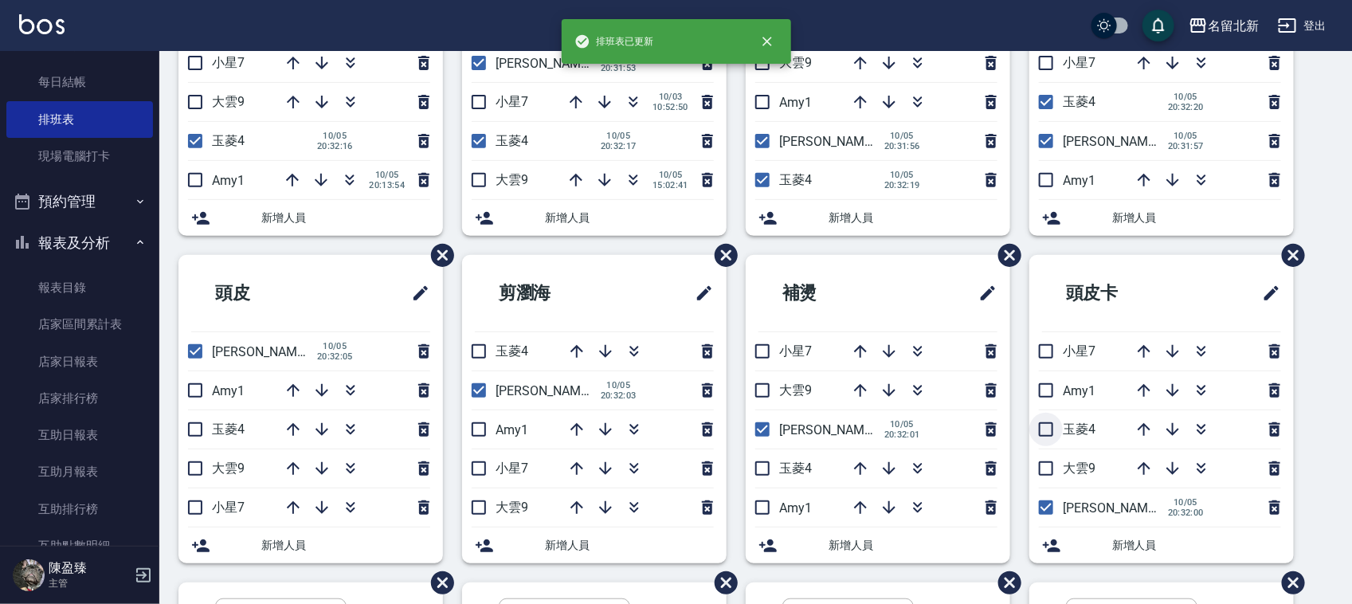
click at [1056, 425] on input "checkbox" at bounding box center [1046, 429] width 33 height 33
checkbox input "true"
click at [765, 460] on input "checkbox" at bounding box center [762, 468] width 33 height 33
checkbox input "true"
click at [478, 349] on input "checkbox" at bounding box center [478, 351] width 33 height 33
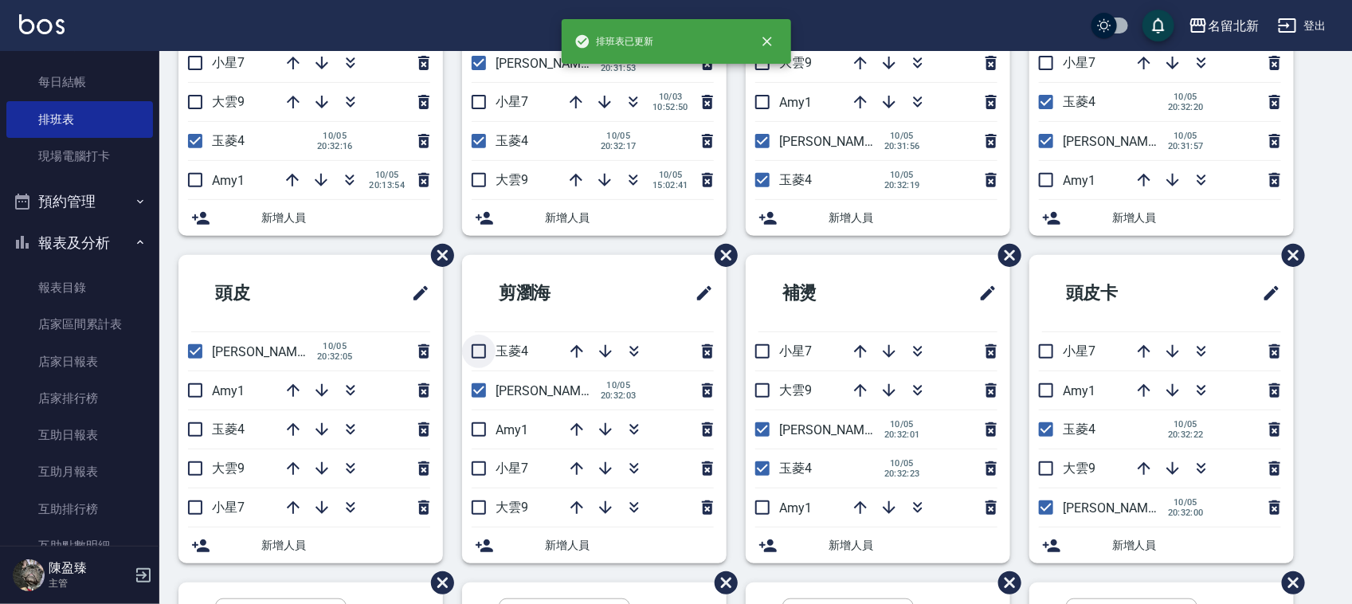
checkbox input "true"
click at [203, 419] on input "checkbox" at bounding box center [194, 429] width 33 height 33
checkbox input "true"
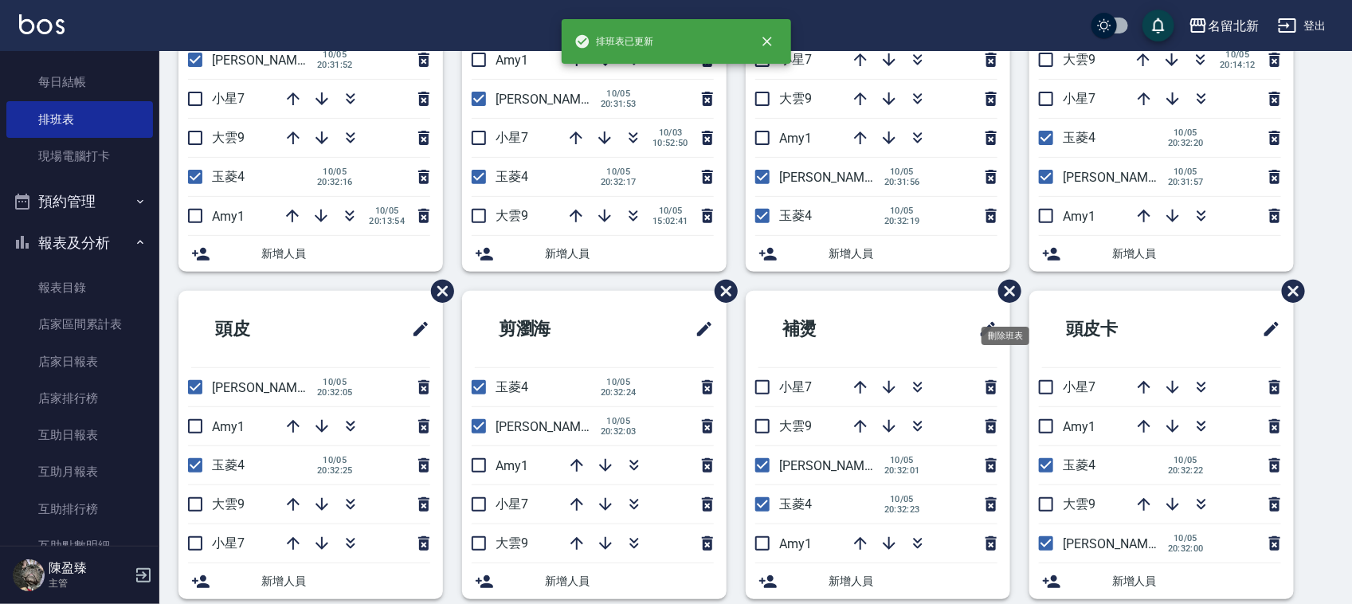
scroll to position [100, 0]
